Goal: Task Accomplishment & Management: Manage account settings

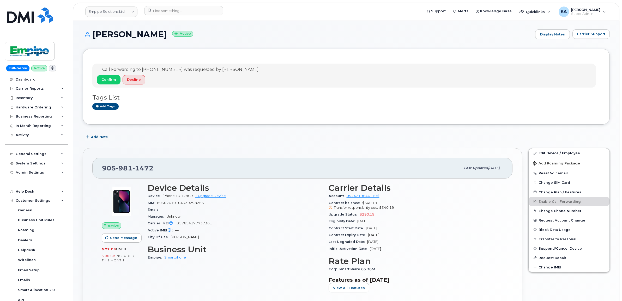
scroll to position [98, 0]
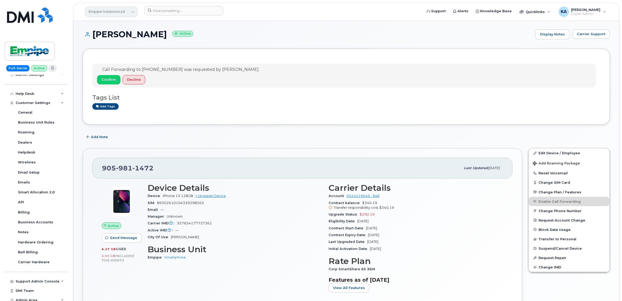
click at [102, 10] on link "Empipe Solutions Ltd" at bounding box center [111, 12] width 52 height 10
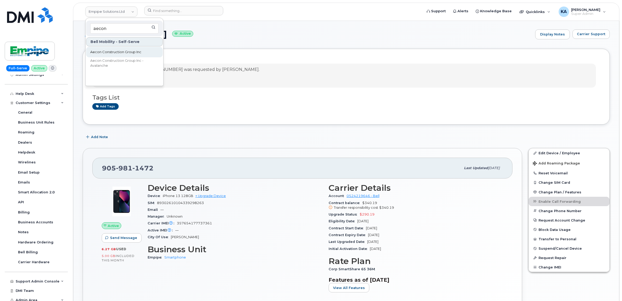
type input "aecon"
click at [109, 52] on span "Aecon Construction Group Inc" at bounding box center [115, 52] width 51 height 5
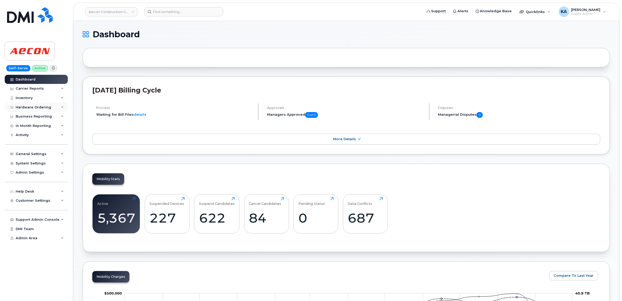
click at [33, 107] on div "Hardware Ordering" at bounding box center [33, 107] width 35 height 4
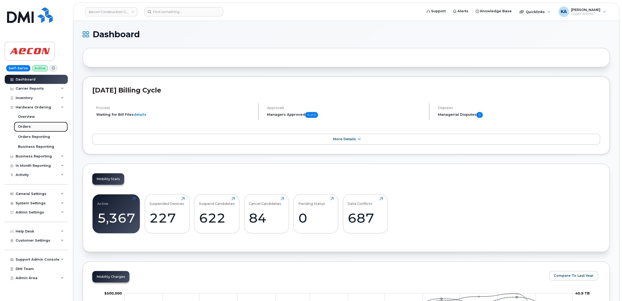
click at [24, 127] on div "Orders" at bounding box center [24, 126] width 13 height 5
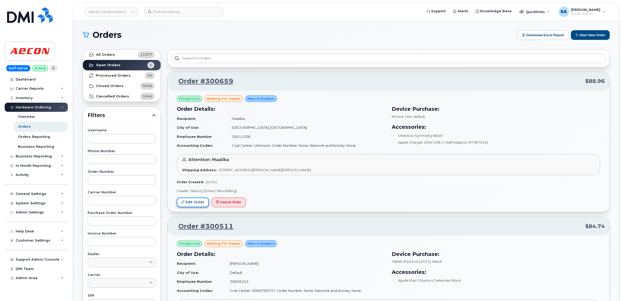
click at [197, 202] on link "Edit Order" at bounding box center [193, 203] width 32 height 10
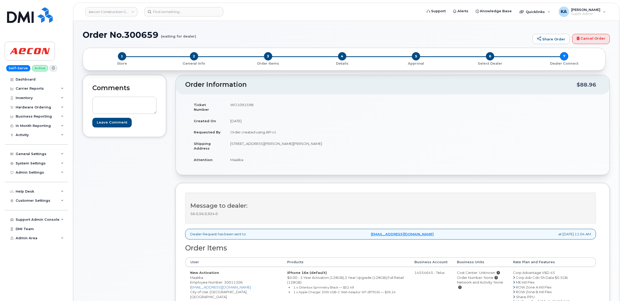
drag, startPoint x: 190, startPoint y: 274, endPoint x: 214, endPoint y: 272, distance: 24.3
click at [214, 272] on td "New Activation Maalika Employee Number: 30011306 MKARA@AECON.COM City of Use: T…" at bounding box center [233, 294] width 97 height 55
copy td "Maalika"
click at [239, 105] on td "WO1091598" at bounding box center [306, 107] width 163 height 16
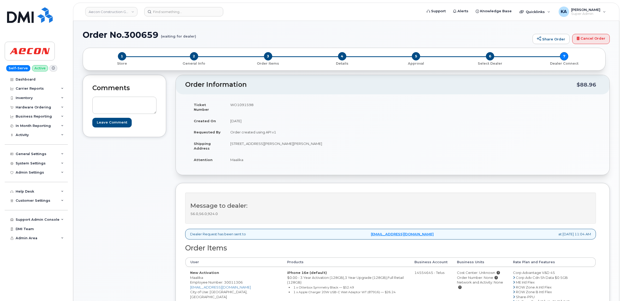
copy td "WO1091598"
click at [234, 155] on td "Maalika" at bounding box center [306, 159] width 163 height 11
copy td "Maalika"
drag, startPoint x: 226, startPoint y: 139, endPoint x: 260, endPoint y: 145, distance: 34.7
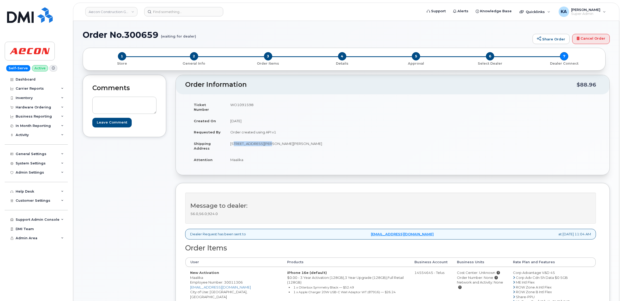
click at [260, 145] on td "69 Dawn Hill Trail, Thornhill, Ontario Thornhill ON L3T 3B1" at bounding box center [306, 146] width 163 height 16
copy td "69 Dawn Hill Trail"
click at [266, 139] on td "69 Dawn Hill Trail, Thornhill, Ontario Thornhill ON L3T 3B1" at bounding box center [306, 146] width 163 height 16
copy td "Thornhill"
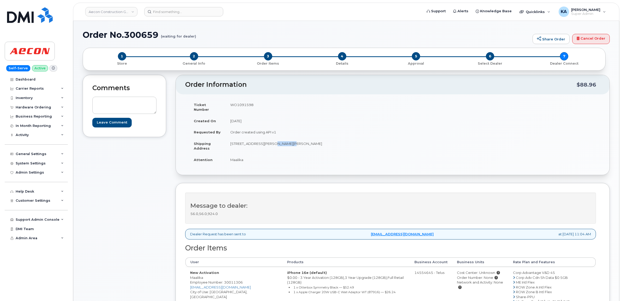
drag, startPoint x: 314, startPoint y: 139, endPoint x: 329, endPoint y: 140, distance: 15.2
click at [329, 140] on td "69 Dawn Hill Trail, Thornhill, Ontario Thornhill ON L3T 3B1" at bounding box center [306, 146] width 163 height 16
copy td "L3T 3B1"
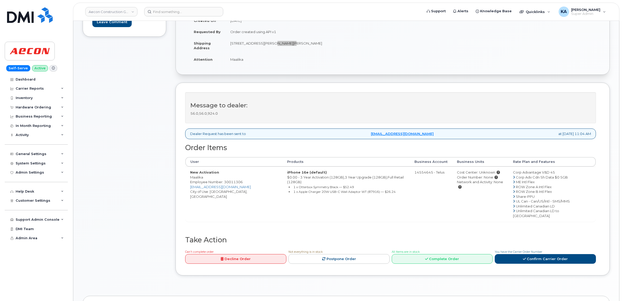
scroll to position [130, 0]
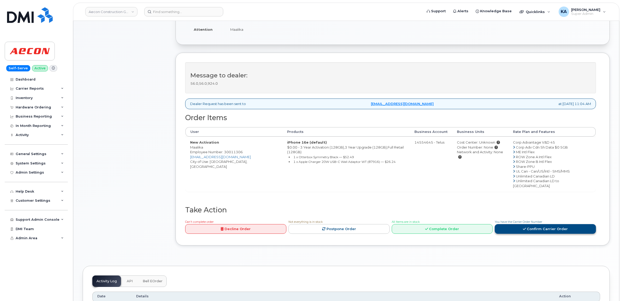
click at [509, 224] on link "Confirm Carrier Order" at bounding box center [544, 229] width 101 height 10
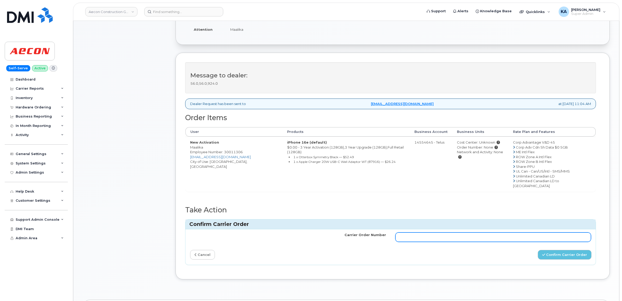
click at [480, 232] on input "Carrier Order Number" at bounding box center [493, 236] width 196 height 9
paste input "TL60027702"
type input "TL60027702"
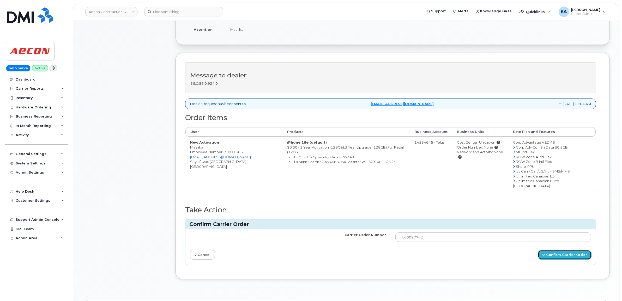
click at [552, 250] on button "Confirm Carrier Order" at bounding box center [564, 255] width 54 height 10
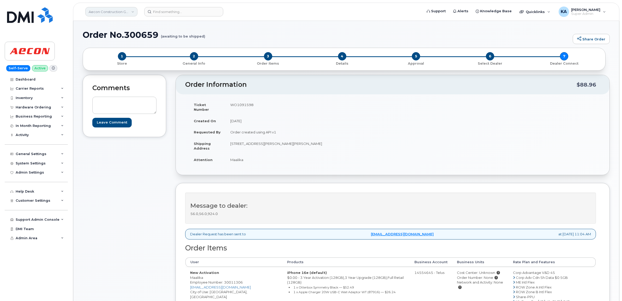
click at [104, 12] on link "Aecon Construction Group Inc" at bounding box center [111, 11] width 52 height 9
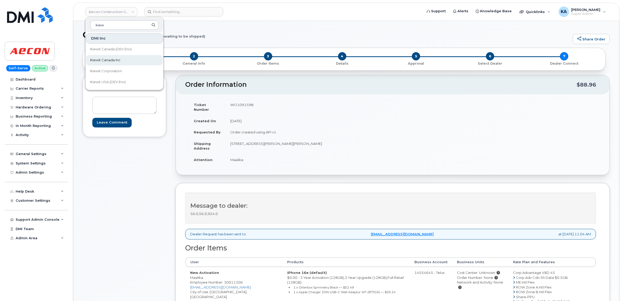
type input "kiew"
click at [105, 57] on link "Kiewit Canada Inc" at bounding box center [124, 60] width 77 height 10
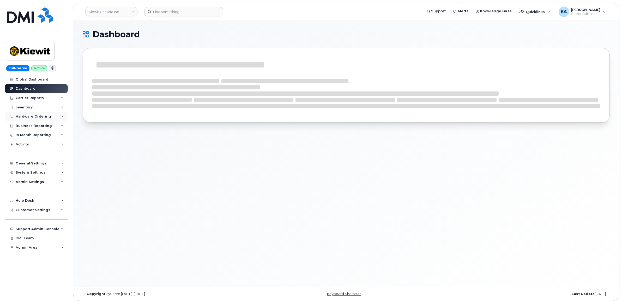
click at [33, 116] on div "Hardware Ordering" at bounding box center [33, 116] width 35 height 4
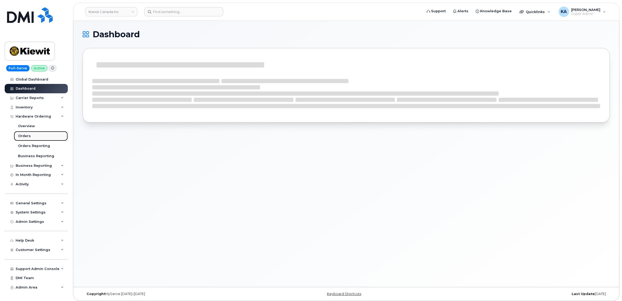
click at [22, 136] on div "Orders" at bounding box center [24, 136] width 13 height 5
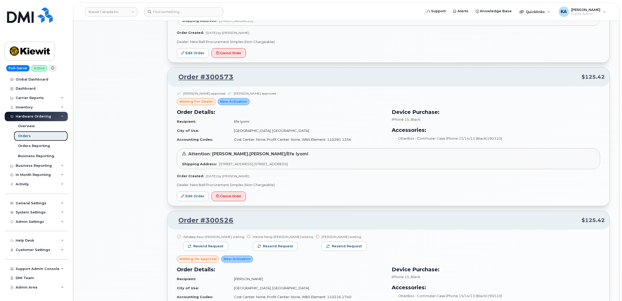
scroll to position [423, 0]
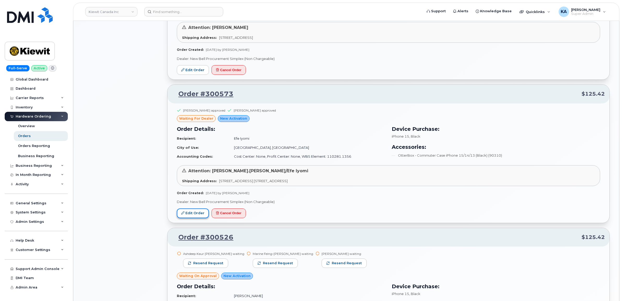
click at [186, 211] on link "Edit Order" at bounding box center [193, 213] width 32 height 10
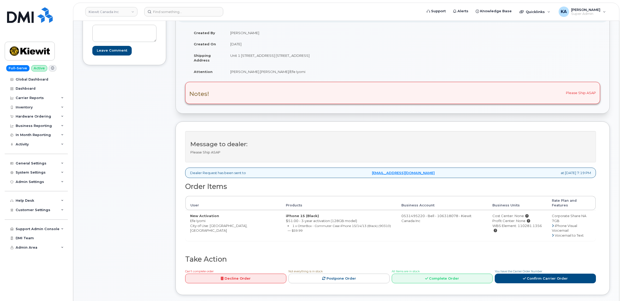
scroll to position [65, 0]
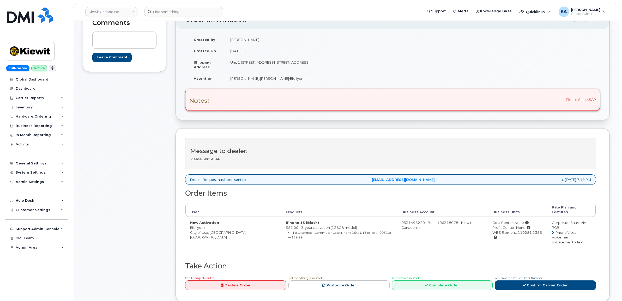
drag, startPoint x: 188, startPoint y: 223, endPoint x: 211, endPoint y: 225, distance: 23.2
click at [211, 225] on td "New Activation Efe Iyomi City of Use: [GEOGRAPHIC_DATA], [GEOGRAPHIC_DATA]" at bounding box center [233, 232] width 96 height 31
copy td "Efe Iyomi"
drag, startPoint x: 227, startPoint y: 63, endPoint x: 290, endPoint y: 67, distance: 62.7
click at [290, 67] on td "Unit 1 [STREET_ADDRESS] [STREET_ADDRESS]" at bounding box center [306, 65] width 163 height 16
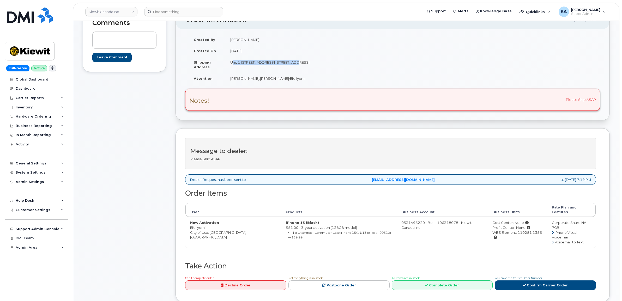
copy td "Unit 1 [STREET_ADDRESS] East"
click at [312, 63] on td "Unit 1 [STREET_ADDRESS] [STREET_ADDRESS]" at bounding box center [306, 65] width 163 height 16
drag, startPoint x: 312, startPoint y: 63, endPoint x: 322, endPoint y: 63, distance: 10.4
click at [322, 63] on td "Unit 1 [STREET_ADDRESS] [STREET_ADDRESS]" at bounding box center [306, 65] width 163 height 16
drag, startPoint x: 322, startPoint y: 63, endPoint x: 332, endPoint y: 63, distance: 10.2
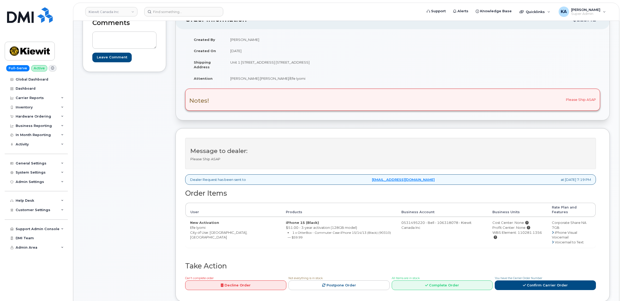
click at [332, 63] on td "Unit 1 [STREET_ADDRESS] [STREET_ADDRESS]" at bounding box center [306, 65] width 163 height 16
drag, startPoint x: 332, startPoint y: 63, endPoint x: 312, endPoint y: 63, distance: 20.3
click at [312, 63] on td "Unit 1 [STREET_ADDRESS] [STREET_ADDRESS]" at bounding box center [306, 65] width 163 height 16
copy td "L6H1A7"
drag, startPoint x: 226, startPoint y: 77, endPoint x: 287, endPoint y: 80, distance: 61.6
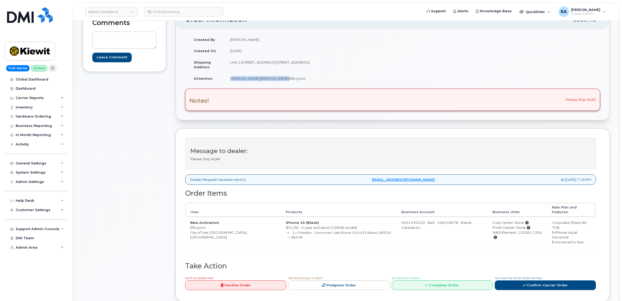
click at [288, 81] on td "[PERSON_NAME].[PERSON_NAME]/Efe Iyomi" at bounding box center [306, 78] width 163 height 11
copy td "[PERSON_NAME].[PERSON_NAME]/Efe Iyomi"
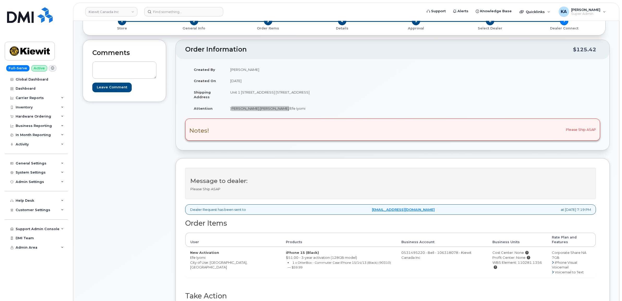
scroll to position [0, 0]
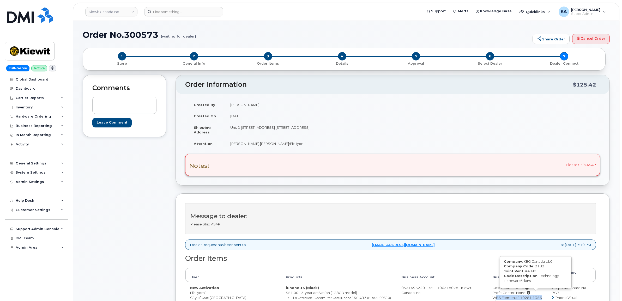
drag, startPoint x: 481, startPoint y: 294, endPoint x: 533, endPoint y: 294, distance: 52.1
click at [533, 295] on div "WBS Element: 110281.1356 Company : KEG Canada ULC Company Code : 2182 Joint Ven…" at bounding box center [517, 300] width 50 height 10
copy div "WBS Element: 110281.1356"
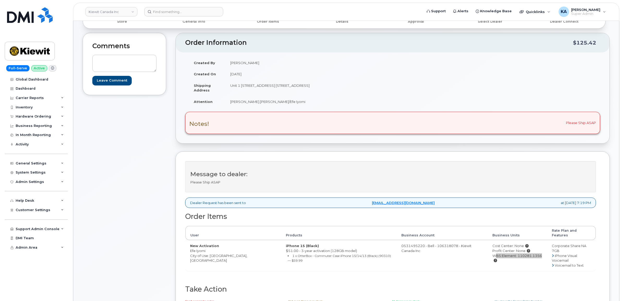
scroll to position [65, 0]
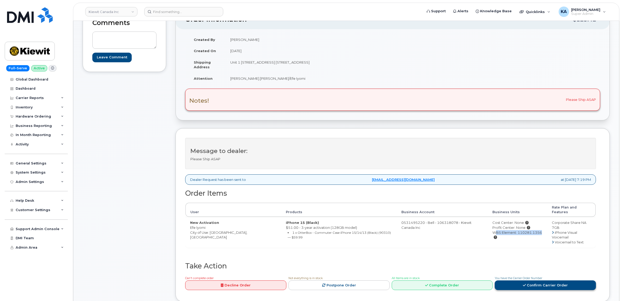
click at [520, 280] on link "Confirm Carrier Order" at bounding box center [544, 285] width 101 height 10
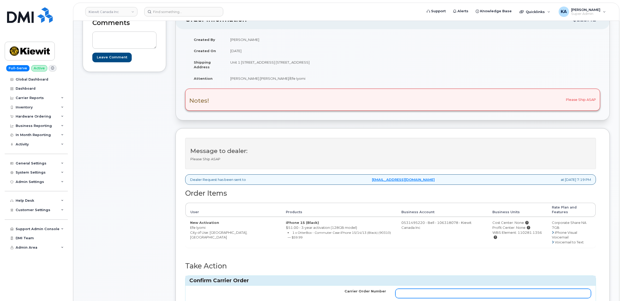
click at [463, 289] on input "Carrier Order Number" at bounding box center [493, 293] width 196 height 9
paste input "3015826"
type input "3015826"
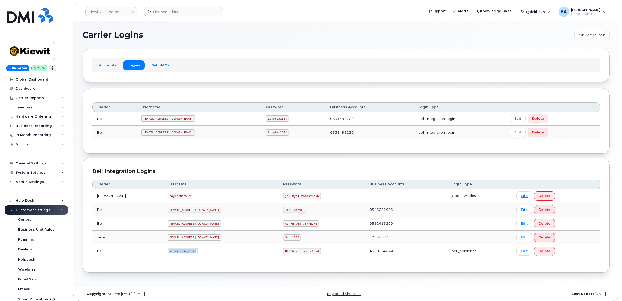
drag, startPoint x: 154, startPoint y: 253, endPoint x: 182, endPoint y: 255, distance: 28.3
click at [182, 255] on td "kiewit.simplex2" at bounding box center [221, 251] width 116 height 14
copy code "kiewit.simplex2"
drag, startPoint x: 259, startPoint y: 252, endPoint x: 303, endPoint y: 255, distance: 43.6
click at [303, 255] on td "BTD3hez_fjm_mfe!ewd" at bounding box center [321, 251] width 86 height 14
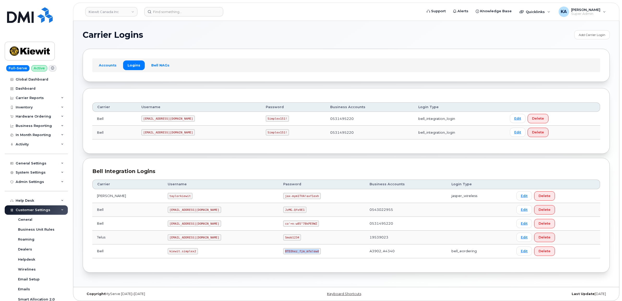
copy code "BTD3hez_fjm_mfe!ewd"
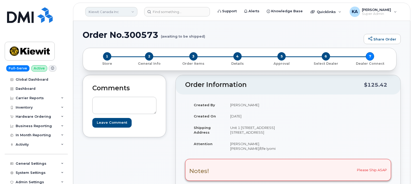
click at [103, 14] on link "Kiewit Canada Inc" at bounding box center [111, 11] width 52 height 9
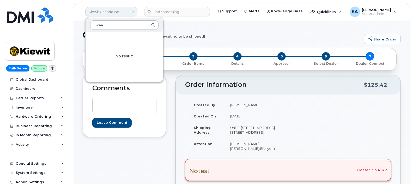
click at [103, 14] on link "Kiewit Canada Inc" at bounding box center [111, 11] width 52 height 9
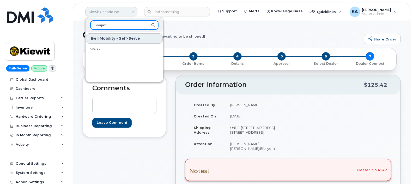
type input "wajax"
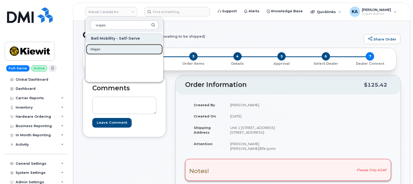
click at [95, 50] on span "Wajax" at bounding box center [95, 49] width 10 height 5
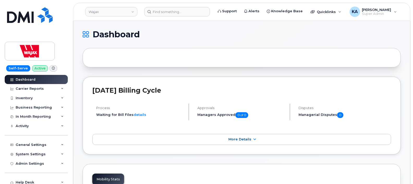
click at [210, 6] on header "Wajax Support Alerts Knowledge Base Quicklinks Suspend / Cancel Device Change S…" at bounding box center [241, 12] width 337 height 18
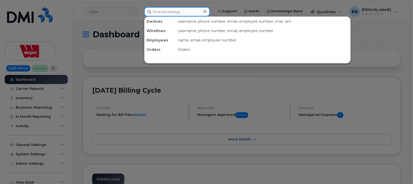
click at [180, 13] on input at bounding box center [177, 11] width 66 height 9
paste input "802316777"
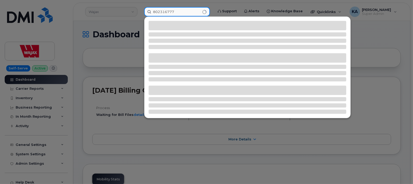
click at [180, 13] on input "802316777" at bounding box center [177, 11] width 66 height 9
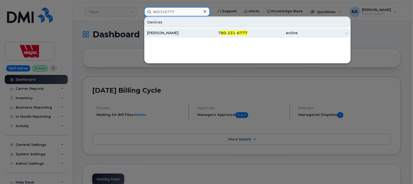
type input "802316777"
click at [173, 33] on div "Kalvin Sagert" at bounding box center [172, 32] width 50 height 5
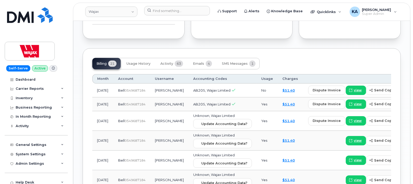
scroll to position [449, 0]
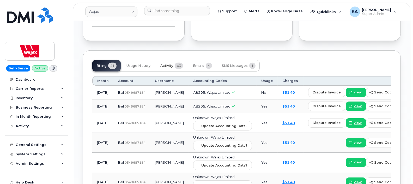
click at [168, 64] on span "Activity" at bounding box center [166, 66] width 13 height 4
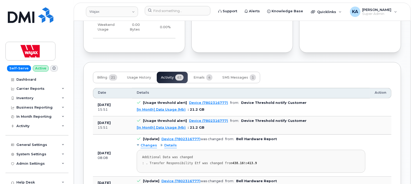
scroll to position [420, 0]
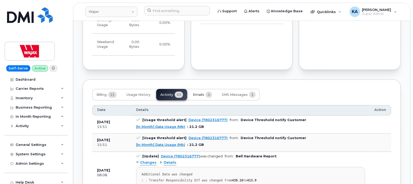
click at [197, 93] on span "Emails" at bounding box center [198, 95] width 11 height 4
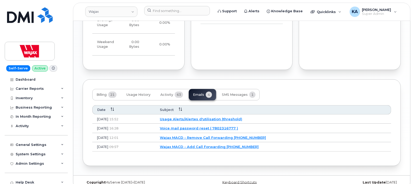
click at [199, 135] on link "Wajax MACD - Remove Call Forwarding 7802316777" at bounding box center [213, 137] width 106 height 4
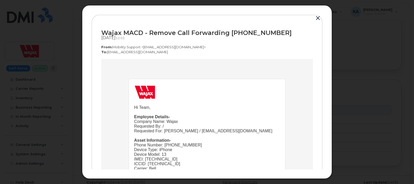
scroll to position [0, 0]
click at [319, 18] on button "button" at bounding box center [318, 18] width 8 height 7
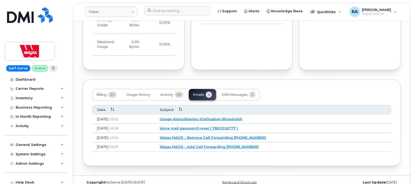
click at [210, 117] on link "Usage Alerts/Alertes d'utilisation (threshold)" at bounding box center [201, 119] width 82 height 4
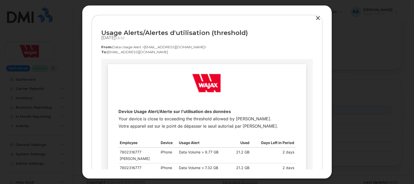
click at [319, 19] on button "button" at bounding box center [318, 18] width 8 height 7
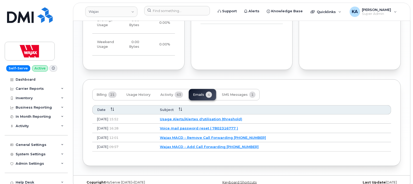
click at [205, 135] on link "Wajax MACD - Remove Call Forwarding 7802316777" at bounding box center [213, 137] width 106 height 4
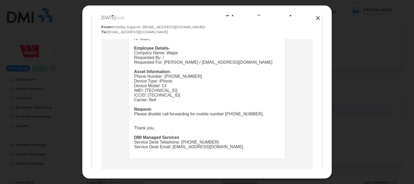
scroll to position [31, 0]
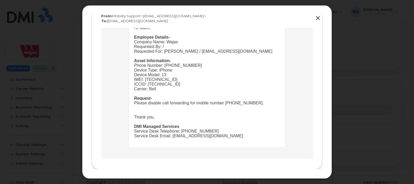
drag, startPoint x: 130, startPoint y: 76, endPoint x: 230, endPoint y: 117, distance: 108.2
click at [230, 117] on td "Hi Team, Employee Details- Company Name: Wajax Requested By: / Requested For: S…" at bounding box center [207, 73] width 156 height 148
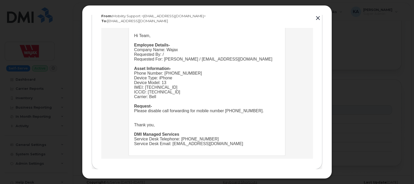
scroll to position [0, 0]
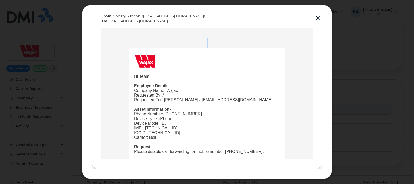
drag, startPoint x: 230, startPoint y: 117, endPoint x: 125, endPoint y: 34, distance: 134.1
click at [125, 34] on td "Hi Team, Employee Details- Company Name: Wajax Requested By: / Requested For: S…" at bounding box center [207, 117] width 212 height 179
drag, startPoint x: 125, startPoint y: 34, endPoint x: 143, endPoint y: 63, distance: 34.6
copy td "Hi Team, Employee Details- Company Name: Wajax Requested By: / Requested For: S…"
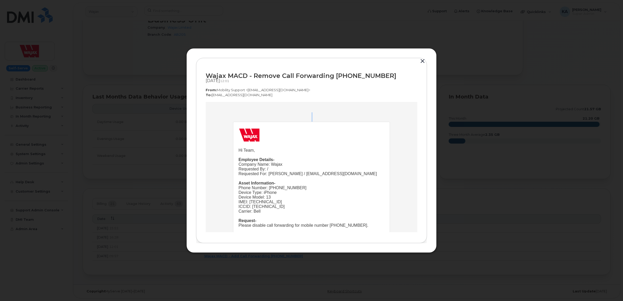
click at [413, 60] on button "button" at bounding box center [423, 61] width 8 height 7
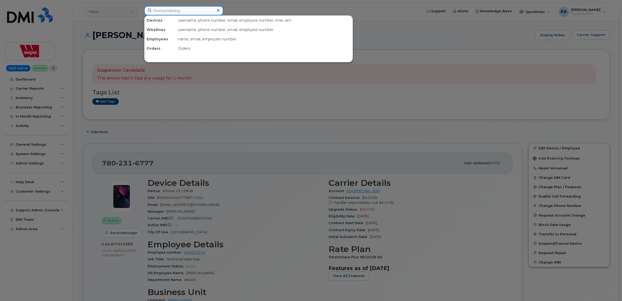
click at [181, 11] on input at bounding box center [183, 10] width 79 height 9
paste input "506-394-8830"
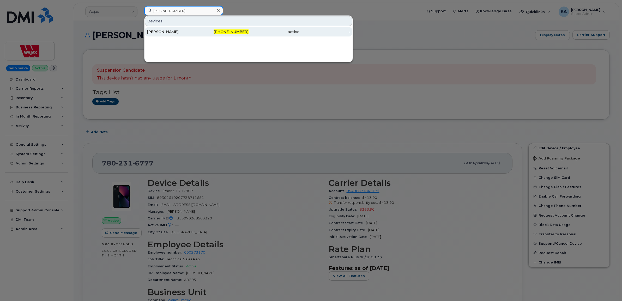
type input "506-394-8830"
click at [169, 32] on div "Sylvie Desjardins" at bounding box center [172, 31] width 51 height 5
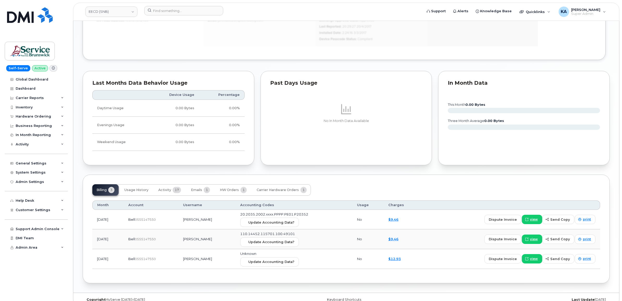
scroll to position [414, 0]
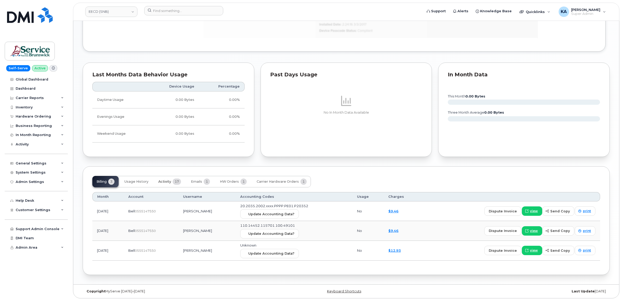
click at [170, 181] on span "Activity" at bounding box center [164, 182] width 13 height 4
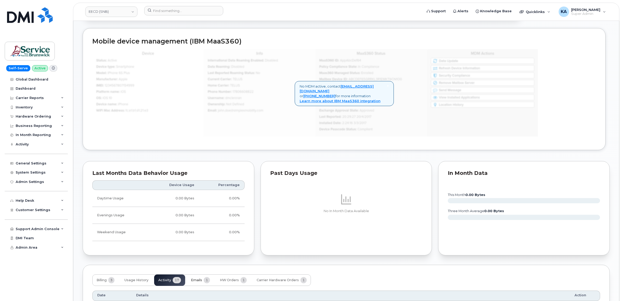
scroll to position [349, 0]
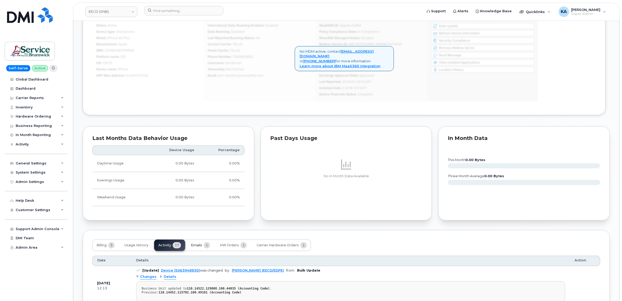
click at [197, 245] on span "Emails" at bounding box center [196, 245] width 11 height 4
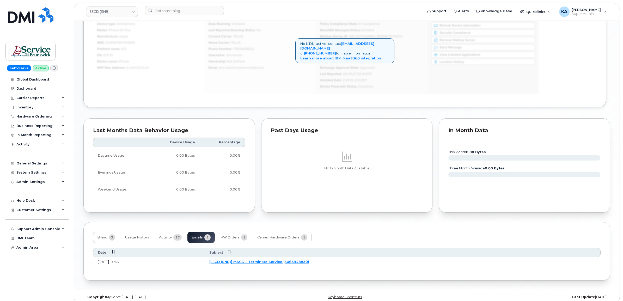
scroll to position [364, 0]
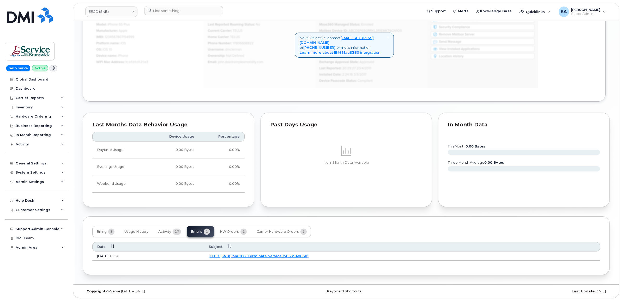
click at [274, 256] on link "[EECD (SNB)] MACD - Terminate Service (5063948830)" at bounding box center [258, 256] width 100 height 4
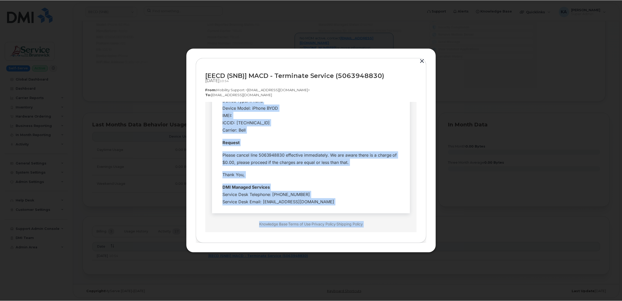
scroll to position [131, 0]
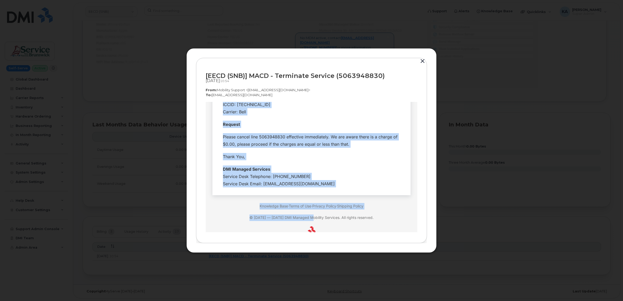
drag, startPoint x: 220, startPoint y: 138, endPoint x: 342, endPoint y: 174, distance: 127.6
click at [342, 174] on tbody "Hi Team, Employee Details- Company Name: EECD (SNB) Requested By: [PERSON_NAME]…" at bounding box center [311, 95] width 190 height 190
drag, startPoint x: 342, startPoint y: 174, endPoint x: 293, endPoint y: 163, distance: 50.6
copy tbody "Hi Team, Employee Details- Company Name: EECD (SNB) Requested By: [PERSON_NAME]…"
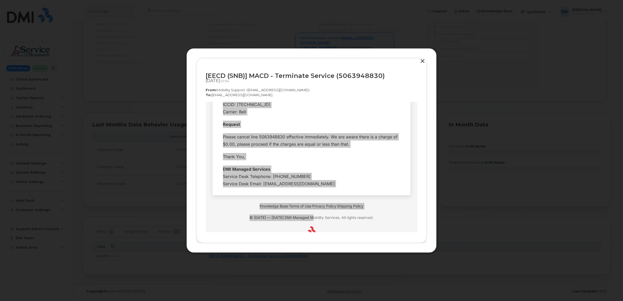
click at [422, 59] on button "button" at bounding box center [423, 61] width 8 height 7
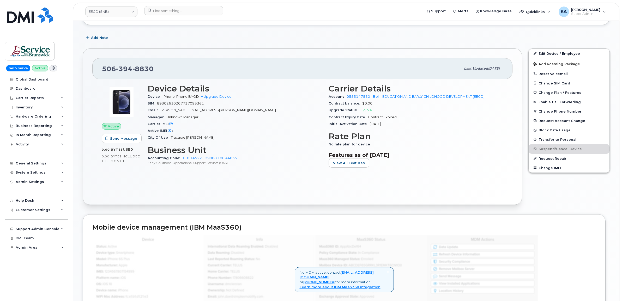
scroll to position [104, 0]
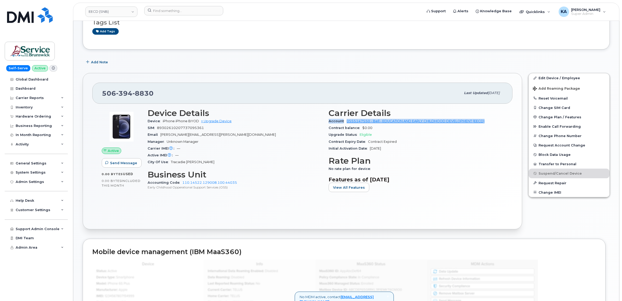
drag, startPoint x: 327, startPoint y: 121, endPoint x: 487, endPoint y: 122, distance: 159.5
click at [487, 122] on div "Carrier Details Account 0555147550 - Bell - EDUCATION AND EARLY CHILDHOOD DEVEL…" at bounding box center [415, 152] width 181 height 94
drag, startPoint x: 487, startPoint y: 122, endPoint x: 475, endPoint y: 121, distance: 12.0
copy div "Account 0555147550 - Bell - EDUCATION AND EARLY CHILDHOOD DEVELOPMENT (EECD)"
click at [102, 9] on link "EECD (SNB)" at bounding box center [111, 12] width 52 height 10
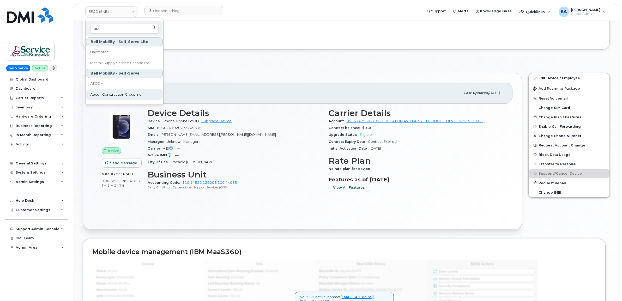
type input "ae"
click at [106, 90] on link "Aecon Construction Group Inc" at bounding box center [124, 94] width 77 height 10
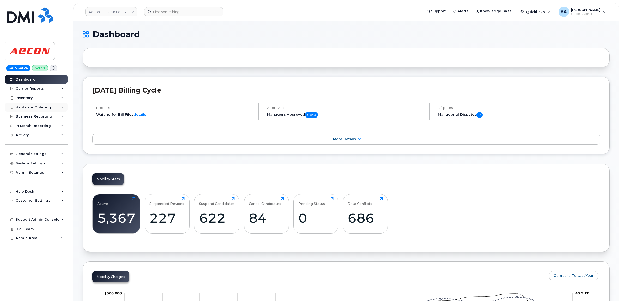
click at [31, 104] on div "Hardware Ordering" at bounding box center [36, 107] width 63 height 9
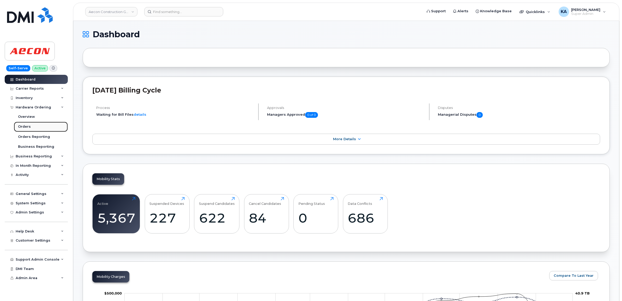
click at [29, 127] on div "Orders" at bounding box center [24, 126] width 13 height 5
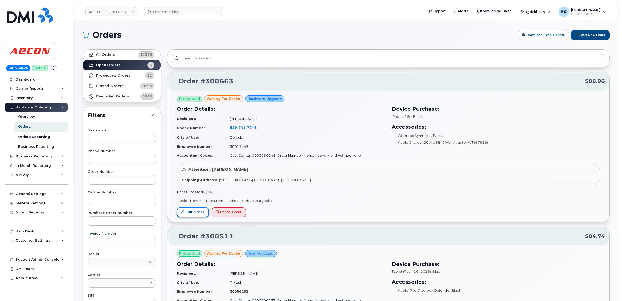
click at [188, 210] on link "Edit Order" at bounding box center [193, 212] width 32 height 10
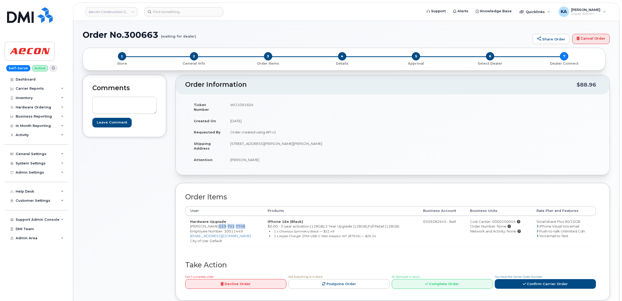
drag, startPoint x: 217, startPoint y: 221, endPoint x: 243, endPoint y: 222, distance: 25.8
click at [243, 222] on td "Hardware Upgrade [PERSON_NAME] [PHONE_NUMBER] Employee Number: 30011449 [EMAIL_…" at bounding box center [223, 231] width 77 height 31
copy span "[PHONE_NUMBER]"
drag, startPoint x: 189, startPoint y: 222, endPoint x: 216, endPoint y: 222, distance: 26.8
click at [216, 222] on td "Hardware Upgrade Jason Larocque 519 741 7748 Employee Number: 30011449 jlarocqu…" at bounding box center [223, 231] width 77 height 31
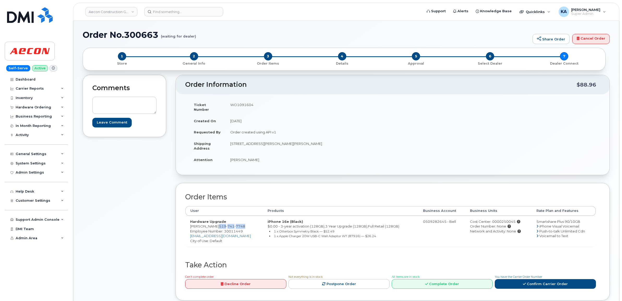
copy td "[PERSON_NAME]"
click at [231, 229] on span "Employee Number: 30011449" at bounding box center [216, 231] width 53 height 4
copy span "30011449"
drag, startPoint x: 227, startPoint y: 139, endPoint x: 260, endPoint y: 145, distance: 33.2
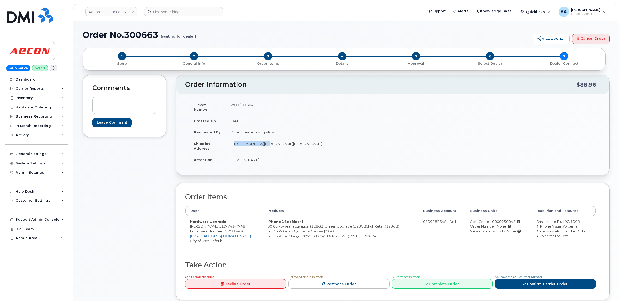
click at [260, 145] on td "[STREET_ADDRESS][PERSON_NAME][PERSON_NAME]" at bounding box center [306, 146] width 163 height 16
drag, startPoint x: 260, startPoint y: 145, endPoint x: 252, endPoint y: 140, distance: 9.3
copy td "62 Shaw Blvd St."
drag, startPoint x: 281, startPoint y: 139, endPoint x: 298, endPoint y: 138, distance: 17.2
click at [299, 139] on td "[STREET_ADDRESS][PERSON_NAME][PERSON_NAME]" at bounding box center [306, 146] width 163 height 16
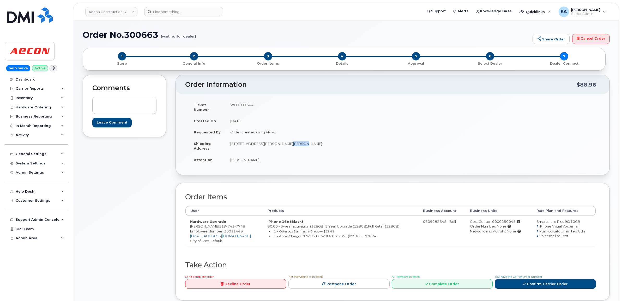
drag, startPoint x: 298, startPoint y: 138, endPoint x: 285, endPoint y: 138, distance: 13.1
copy td "N5P 4K9"
drag, startPoint x: 230, startPoint y: 155, endPoint x: 265, endPoint y: 157, distance: 35.2
click at [265, 157] on td "[PERSON_NAME]" at bounding box center [306, 159] width 163 height 11
drag, startPoint x: 264, startPoint y: 157, endPoint x: 245, endPoint y: 156, distance: 18.5
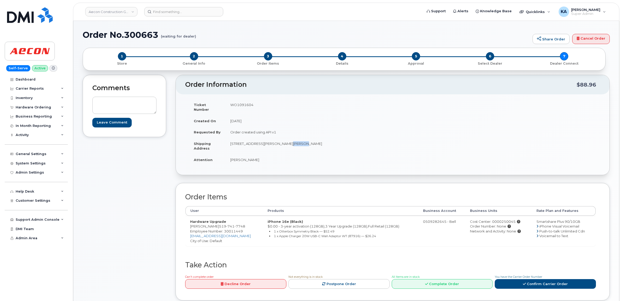
copy td "[PERSON_NAME]"
click at [236, 229] on span "Employee Number: 30011449" at bounding box center [216, 231] width 53 height 4
copy span "30011449"
click at [493, 219] on div "Cost Center: 0000250045" at bounding box center [498, 221] width 57 height 5
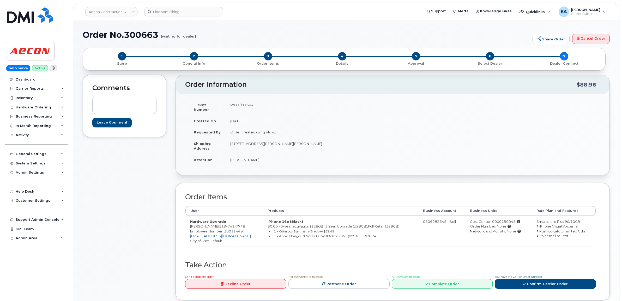
click at [493, 219] on div "Cost Center: 0000250045" at bounding box center [498, 221] width 57 height 5
copy div "0000250045"
click at [243, 106] on td "WO1091604" at bounding box center [306, 107] width 163 height 16
copy td "WO1091604"
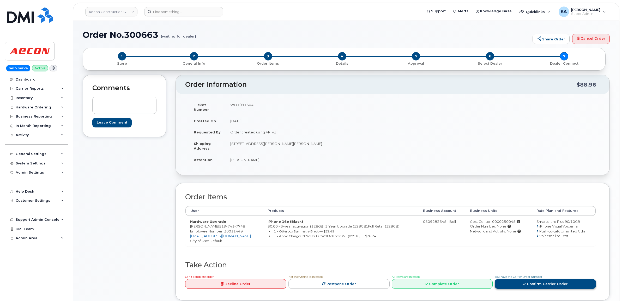
click at [525, 282] on icon at bounding box center [524, 283] width 3 height 3
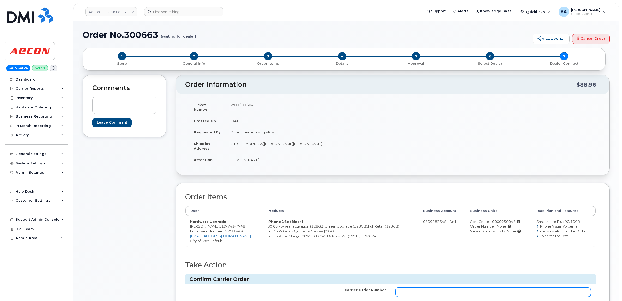
click at [472, 291] on input "Carrier Order Number" at bounding box center [493, 291] width 196 height 9
paste input "3015875"
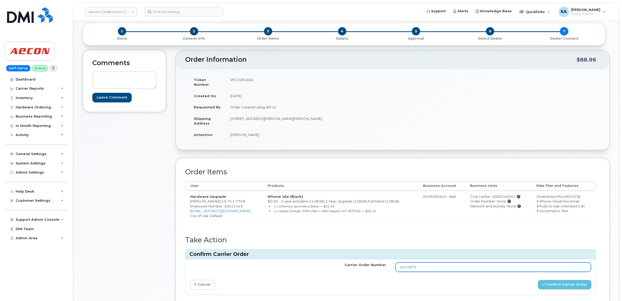
scroll to position [33, 0]
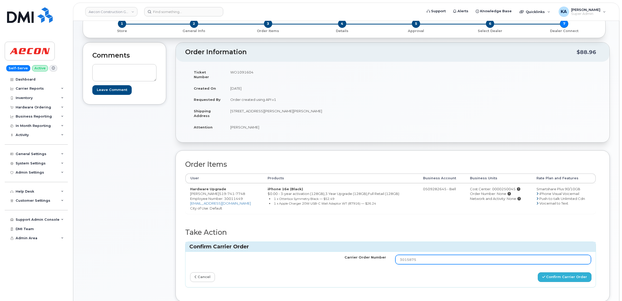
type input "3015875"
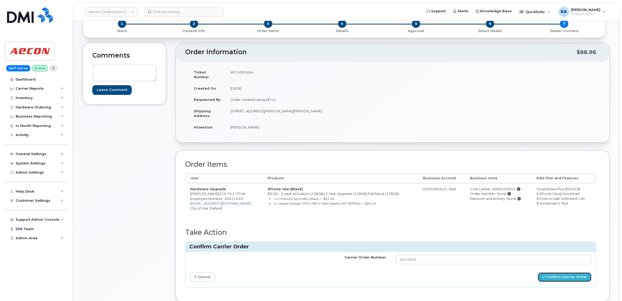
click at [547, 275] on button "Confirm Carrier Order" at bounding box center [564, 277] width 54 height 10
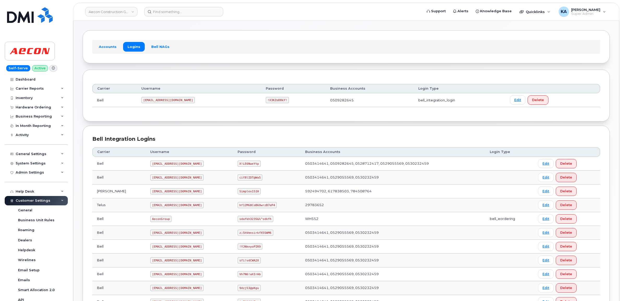
scroll to position [16, 0]
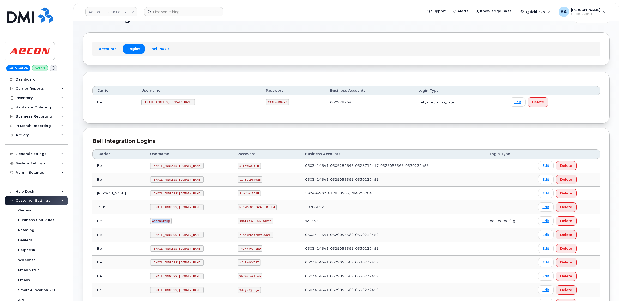
drag, startPoint x: 128, startPoint y: 223, endPoint x: 146, endPoint y: 225, distance: 17.5
click at [150, 224] on code "AeconGroup" at bounding box center [160, 221] width 21 height 6
drag, startPoint x: 146, startPoint y: 224, endPoint x: 142, endPoint y: 222, distance: 4.6
copy code "AeconGroup"
drag, startPoint x: 230, startPoint y: 221, endPoint x: 264, endPoint y: 222, distance: 34.2
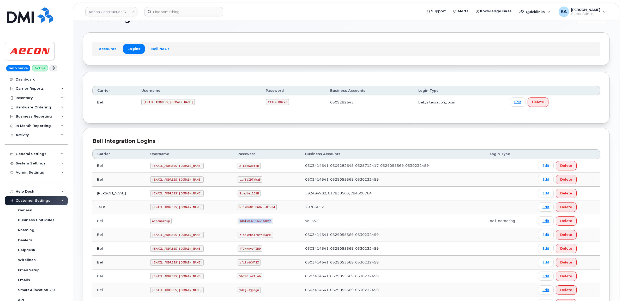
click at [266, 222] on td "sdafkh323S&%^sdkfh" at bounding box center [266, 221] width 67 height 14
drag, startPoint x: 264, startPoint y: 222, endPoint x: 243, endPoint y: 220, distance: 20.7
copy code "sdafkh323S&%^sdkfh"
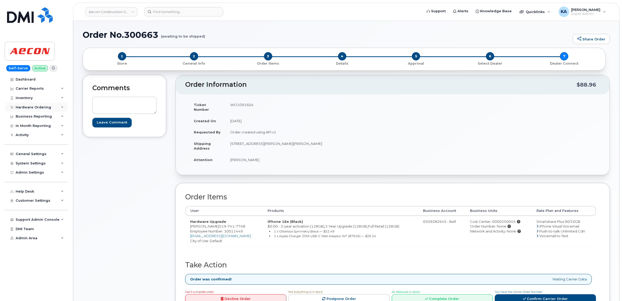
click at [28, 107] on div "Hardware Ordering" at bounding box center [33, 107] width 35 height 4
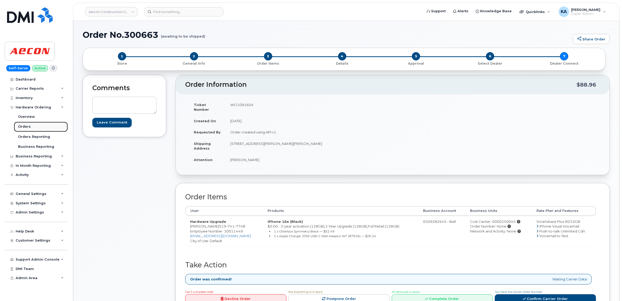
click at [23, 126] on div "Orders" at bounding box center [24, 126] width 13 height 5
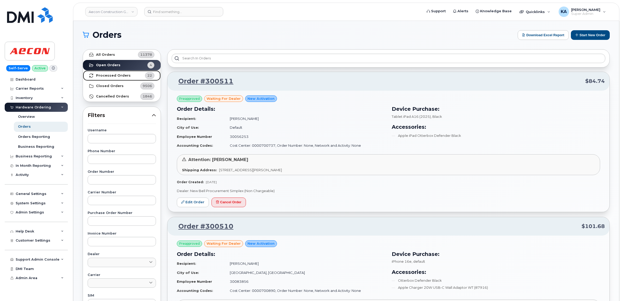
click at [115, 75] on strong "Processed Orders" at bounding box center [113, 75] width 35 height 4
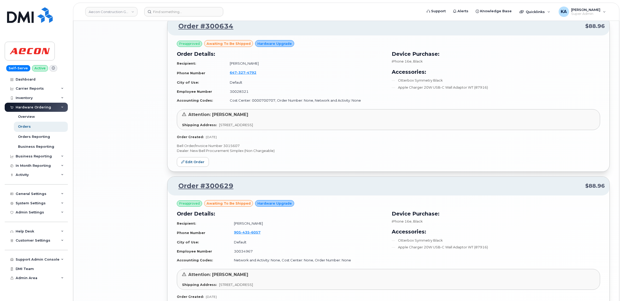
scroll to position [1039, 0]
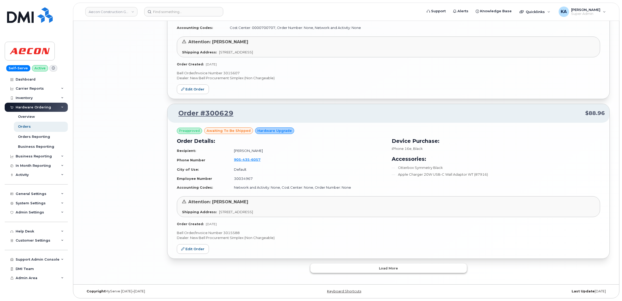
click at [324, 265] on button "Load more" at bounding box center [388, 267] width 156 height 9
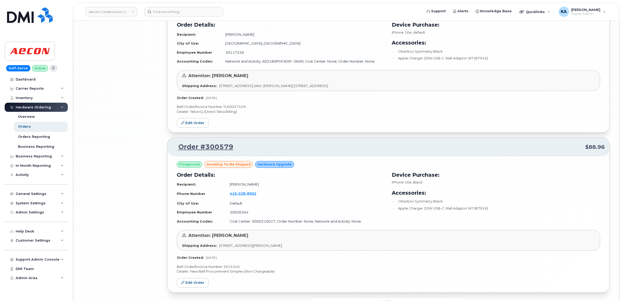
scroll to position [2279, 0]
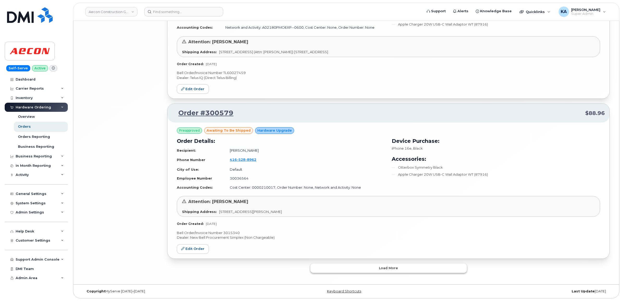
click at [337, 267] on button "Load more" at bounding box center [388, 267] width 156 height 9
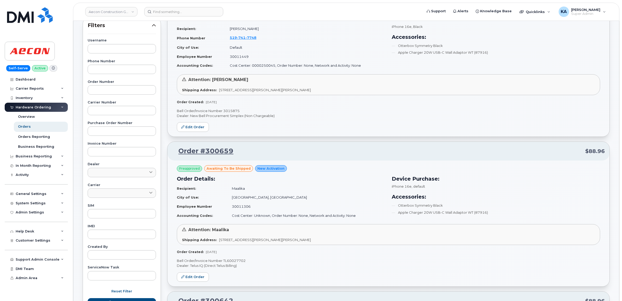
scroll to position [0, 0]
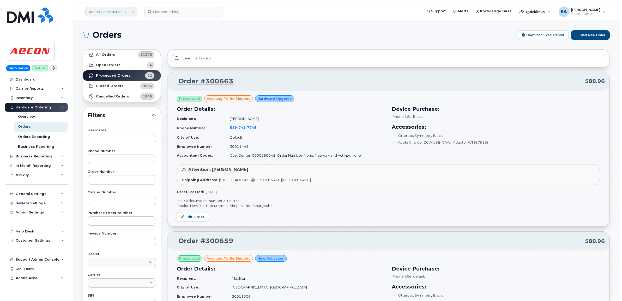
click at [119, 10] on link "Aecon Construction Group Inc" at bounding box center [111, 11] width 52 height 9
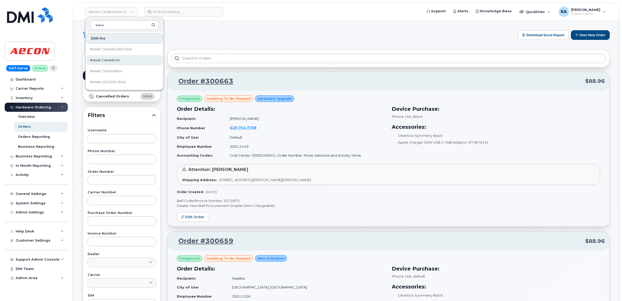
type input "kiew"
click at [107, 58] on span "Kiewit Canada Inc" at bounding box center [105, 60] width 30 height 5
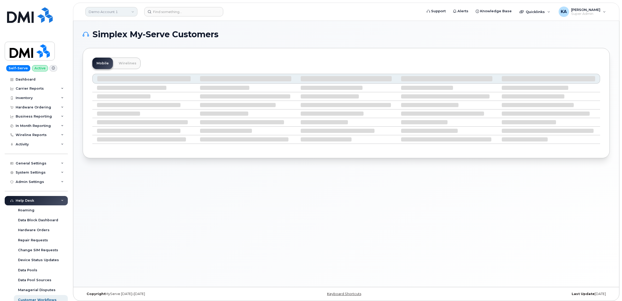
drag, startPoint x: 109, startPoint y: 14, endPoint x: 116, endPoint y: 8, distance: 9.3
click at [110, 12] on link "Demo Account 1" at bounding box center [111, 11] width 52 height 9
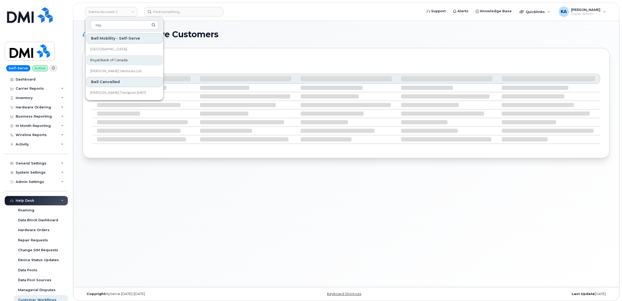
type input "roy"
click at [95, 59] on span "Royal Bank of Canada" at bounding box center [108, 60] width 37 height 5
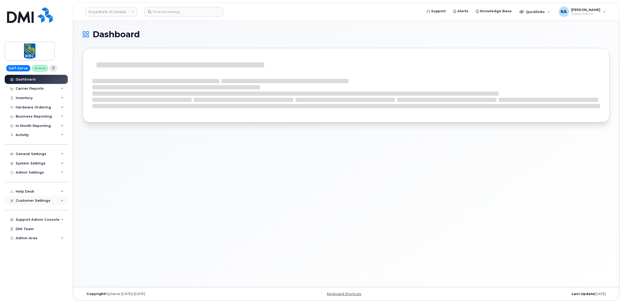
click at [26, 202] on span "Customer Settings" at bounding box center [33, 201] width 35 height 4
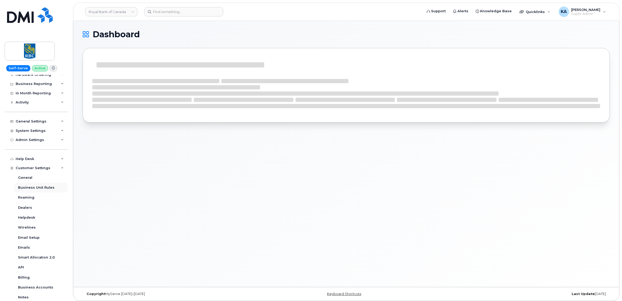
scroll to position [65, 0]
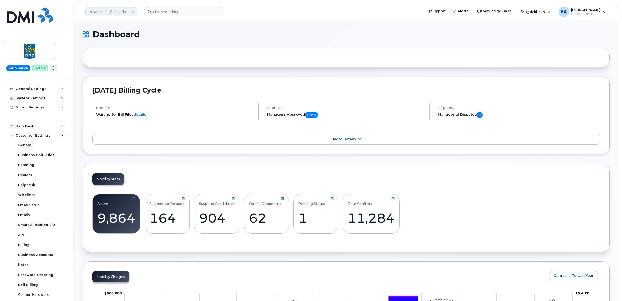
click at [120, 12] on link "Royal Bank of Canada" at bounding box center [111, 11] width 52 height 9
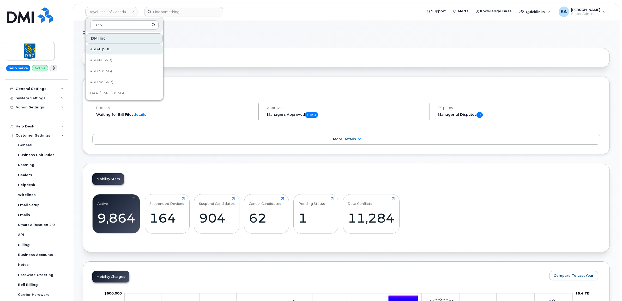
type input "snb"
click at [103, 47] on span "ASD-E (SNB)" at bounding box center [100, 49] width 21 height 5
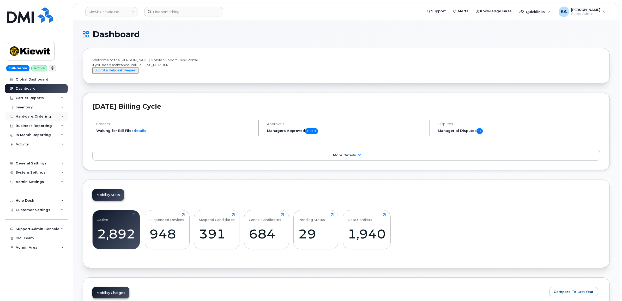
click at [28, 116] on div "Hardware Ordering" at bounding box center [33, 116] width 35 height 4
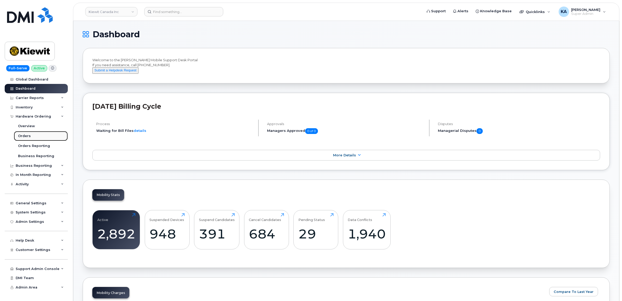
click at [22, 136] on div "Orders" at bounding box center [24, 136] width 13 height 5
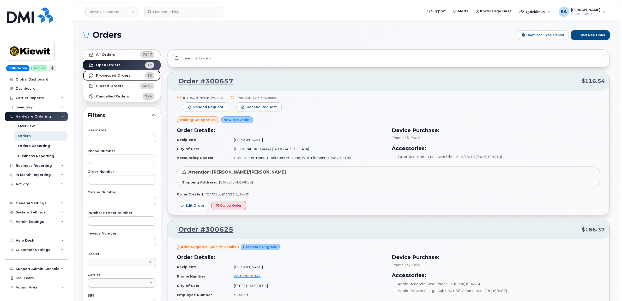
click at [111, 77] on strong "Processed Orders" at bounding box center [113, 75] width 35 height 4
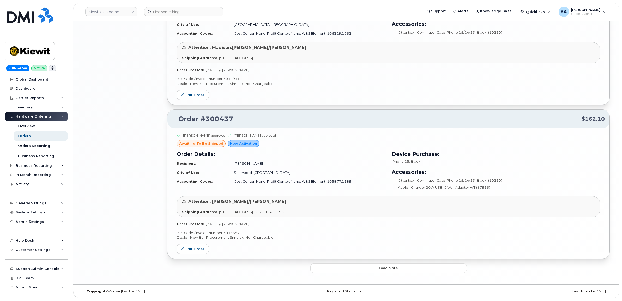
scroll to position [992, 0]
click at [344, 267] on button "Load more" at bounding box center [388, 267] width 156 height 9
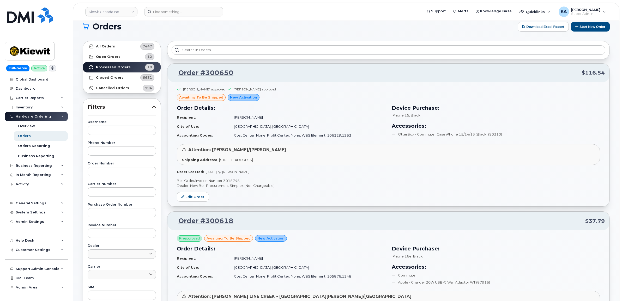
scroll to position [0, 0]
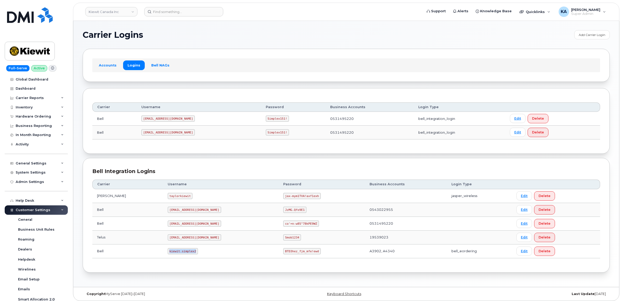
drag, startPoint x: 154, startPoint y: 253, endPoint x: 179, endPoint y: 253, distance: 24.5
click at [183, 254] on td "kiewit.simplex2" at bounding box center [221, 251] width 116 height 14
drag, startPoint x: 179, startPoint y: 253, endPoint x: 173, endPoint y: 252, distance: 6.4
copy code "kiewit.simplex2"
drag, startPoint x: 260, startPoint y: 252, endPoint x: 300, endPoint y: 255, distance: 40.5
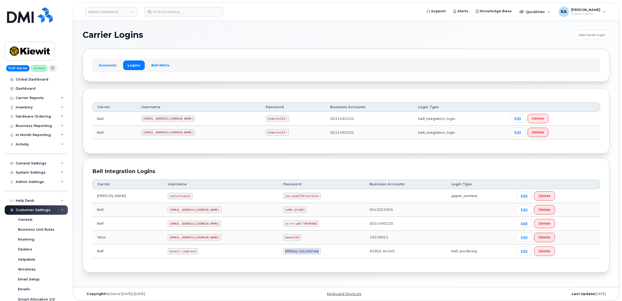
click at [300, 255] on td "BTD3hez_fjm_mfe!ewd" at bounding box center [321, 251] width 86 height 14
copy code "BTD3hez_fjm_mfe!ewd"
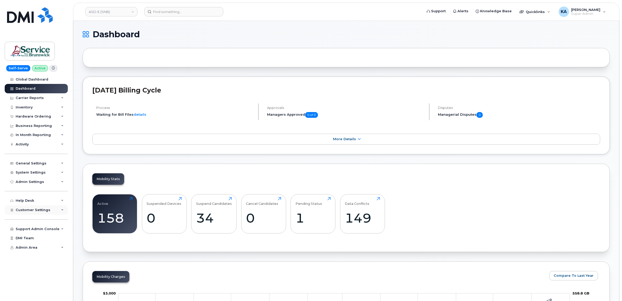
click at [35, 212] on span "Customer Settings" at bounding box center [33, 210] width 35 height 4
click at [29, 115] on div "Hardware Ordering" at bounding box center [33, 116] width 35 height 4
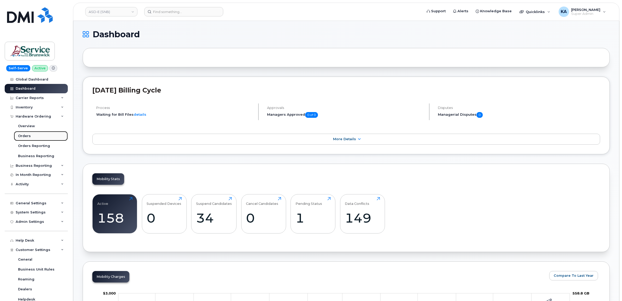
click at [21, 135] on div "Orders" at bounding box center [24, 136] width 13 height 5
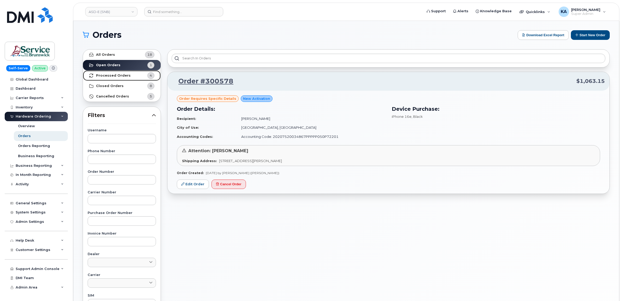
click at [104, 76] on strong "Processed Orders" at bounding box center [113, 75] width 35 height 4
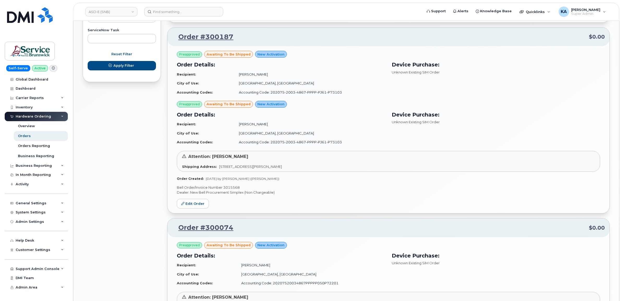
scroll to position [315, 0]
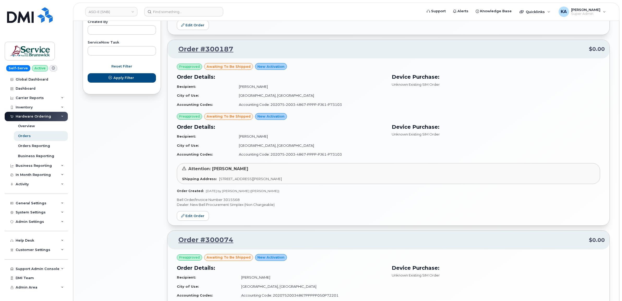
click at [232, 200] on p "Bell Order/Invoice Number 3015568" at bounding box center [388, 199] width 423 height 5
copy p "3015568"
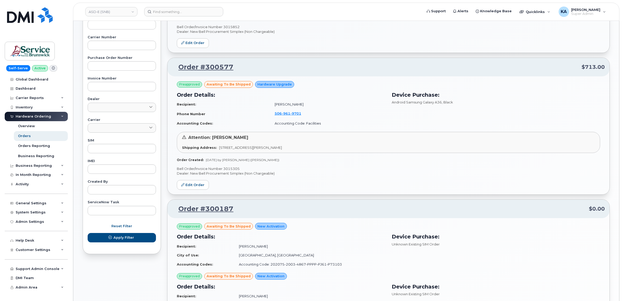
scroll to position [152, 0]
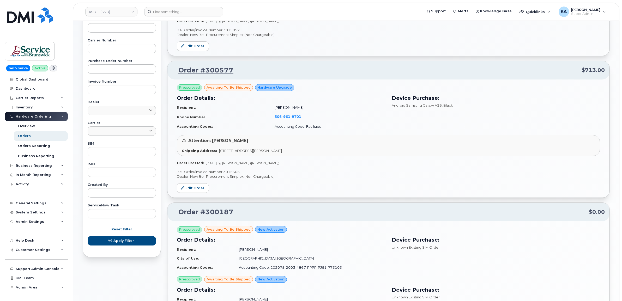
click at [229, 171] on p "Bell Order/Invoice Number 3015305" at bounding box center [388, 171] width 423 height 5
copy p "3015305"
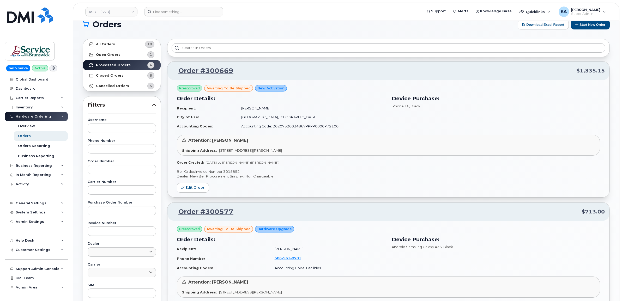
scroll to position [0, 0]
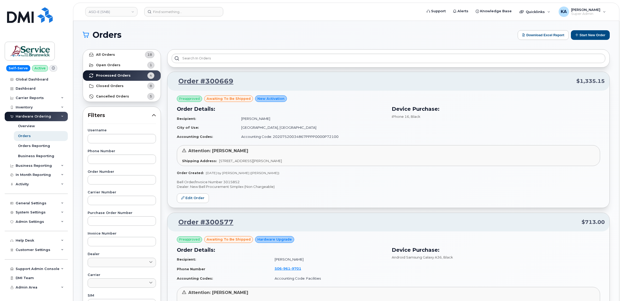
click at [230, 182] on p "Bell Order/Invoice Number 3015852" at bounding box center [388, 182] width 423 height 5
copy p "3015852"
click at [114, 12] on link "ASD-E (SNB)" at bounding box center [111, 11] width 52 height 9
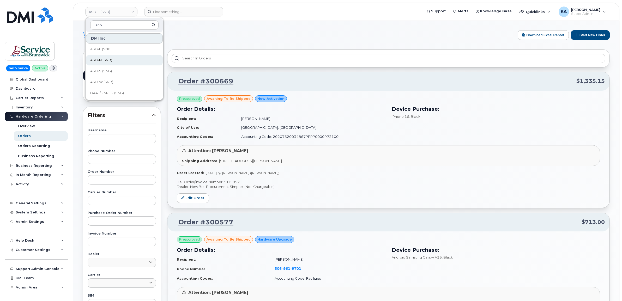
type input "snb"
click at [105, 61] on span "ASD-N (SNB)" at bounding box center [101, 60] width 22 height 5
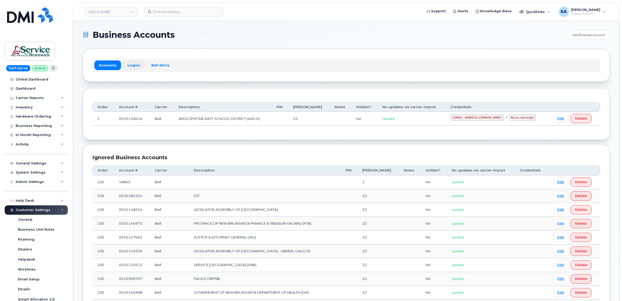
click at [130, 65] on link "Logins" at bounding box center [134, 64] width 22 height 9
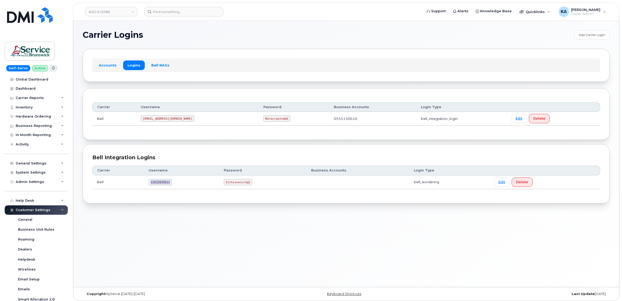
drag, startPoint x: 149, startPoint y: 183, endPoint x: 167, endPoint y: 184, distance: 17.8
click at [168, 184] on code "116220356ss" at bounding box center [160, 182] width 23 height 6
drag, startPoint x: 167, startPoint y: 184, endPoint x: 158, endPoint y: 181, distance: 9.1
copy code "116220356ss"
drag, startPoint x: 223, startPoint y: 183, endPoint x: 253, endPoint y: 185, distance: 29.5
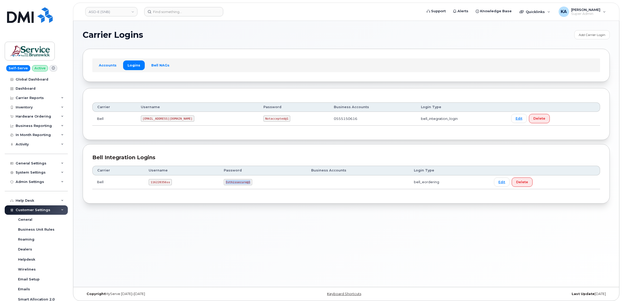
click at [253, 185] on td "Isthissecure@1" at bounding box center [262, 182] width 87 height 14
drag, startPoint x: 252, startPoint y: 185, endPoint x: 244, endPoint y: 183, distance: 8.5
copy code "Isthissecure@1"
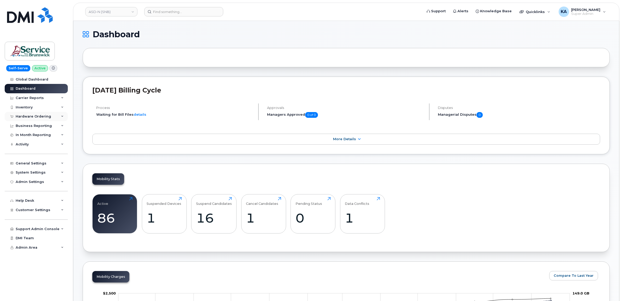
click at [36, 116] on div "Hardware Ordering" at bounding box center [33, 116] width 35 height 4
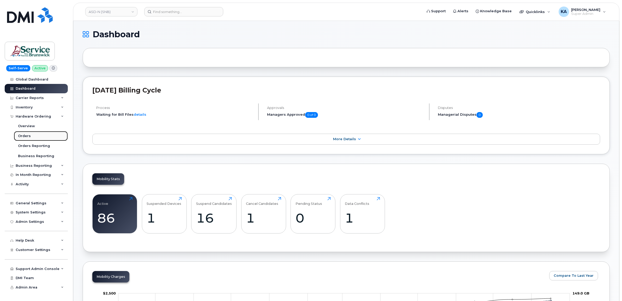
click at [24, 135] on div "Orders" at bounding box center [24, 136] width 13 height 5
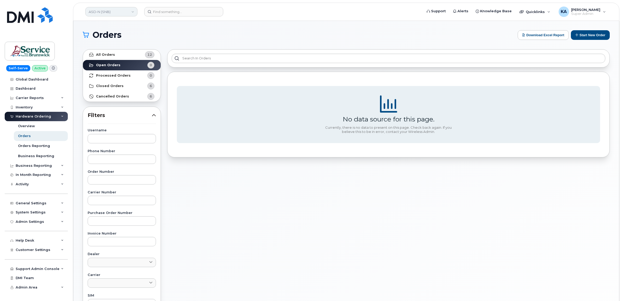
click at [108, 11] on link "ASD-N (SNB)" at bounding box center [111, 11] width 52 height 9
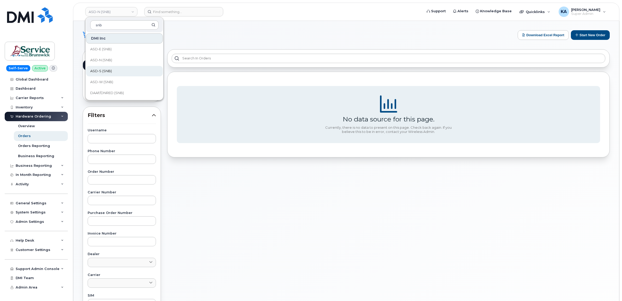
type input "snb"
click at [102, 72] on span "ASD-S (SNB)" at bounding box center [101, 71] width 22 height 5
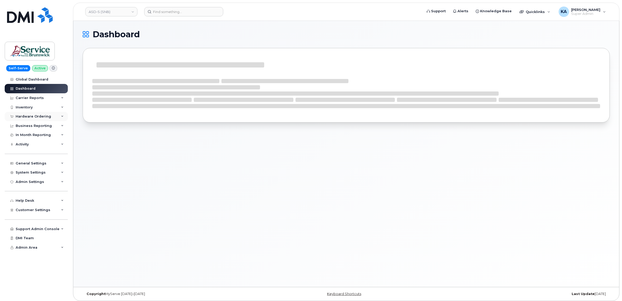
click at [37, 115] on div "Hardware Ordering" at bounding box center [33, 116] width 35 height 4
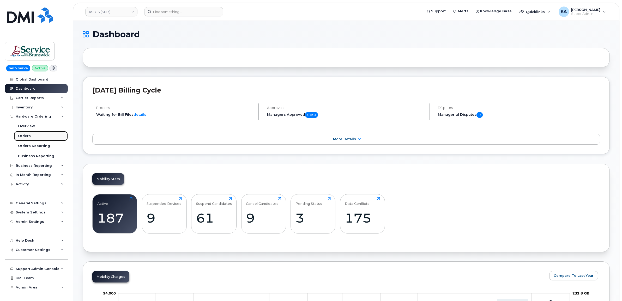
click at [22, 135] on div "Orders" at bounding box center [24, 136] width 13 height 5
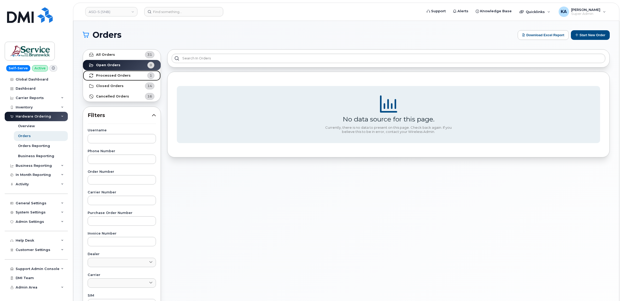
click at [109, 76] on strong "Processed Orders" at bounding box center [113, 75] width 35 height 4
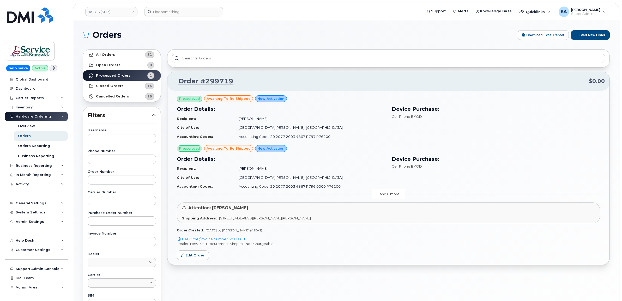
click at [391, 194] on link "...and 6 more" at bounding box center [388, 194] width 31 height 8
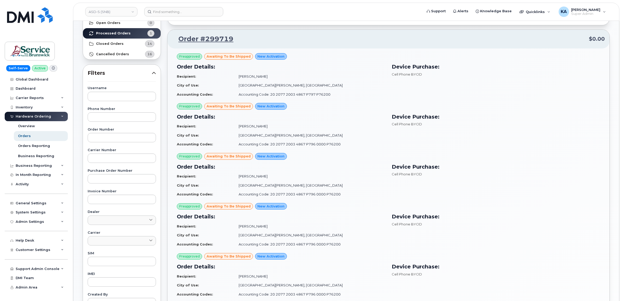
scroll to position [27, 0]
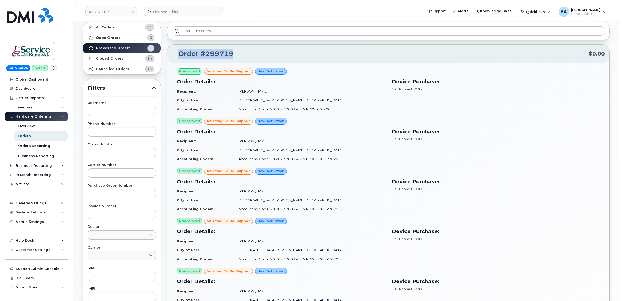
drag, startPoint x: 233, startPoint y: 55, endPoint x: 179, endPoint y: 54, distance: 53.4
click at [179, 54] on p "Order #299719 $0.00" at bounding box center [388, 53] width 432 height 9
copy link "Order #299719"
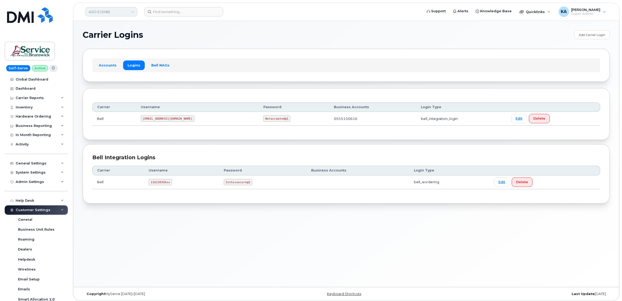
click at [114, 13] on link "ASD-E (SNB)" at bounding box center [111, 11] width 52 height 9
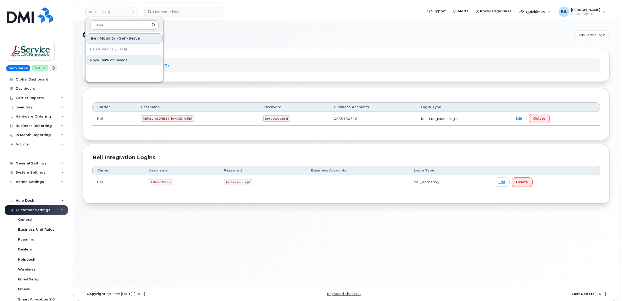
type input "roya"
click at [102, 58] on span "Royal Bank of Canada" at bounding box center [108, 60] width 37 height 5
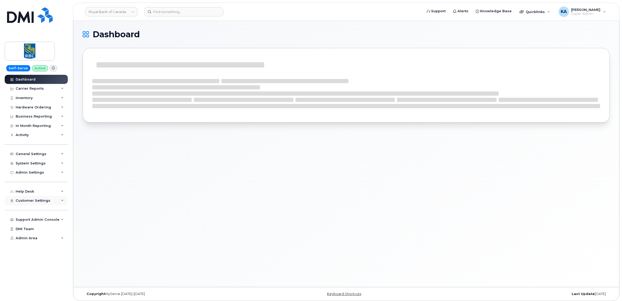
click at [33, 202] on span "Customer Settings" at bounding box center [33, 201] width 35 height 4
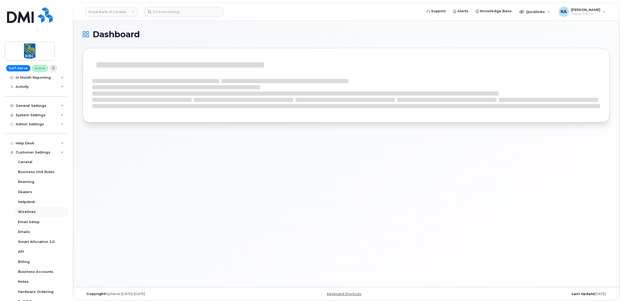
scroll to position [65, 0]
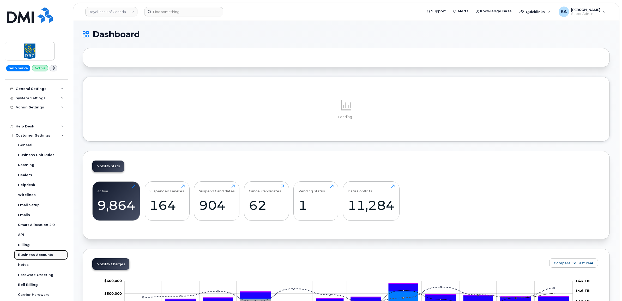
click at [24, 254] on div "Business Accounts" at bounding box center [35, 255] width 35 height 5
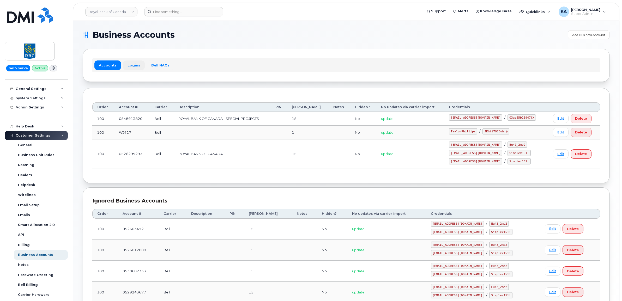
click at [129, 65] on link "Logins" at bounding box center [134, 64] width 22 height 9
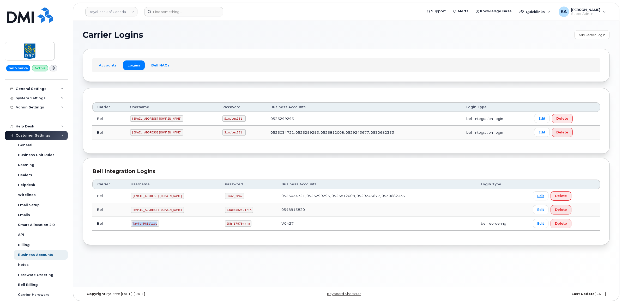
drag, startPoint x: 132, startPoint y: 223, endPoint x: 157, endPoint y: 225, distance: 25.4
click at [157, 225] on td "TaylorPhillips" at bounding box center [173, 224] width 94 height 14
drag, startPoint x: 157, startPoint y: 225, endPoint x: 148, endPoint y: 225, distance: 9.4
copy code "TaylorPhillips"
drag, startPoint x: 209, startPoint y: 224, endPoint x: 234, endPoint y: 228, distance: 24.9
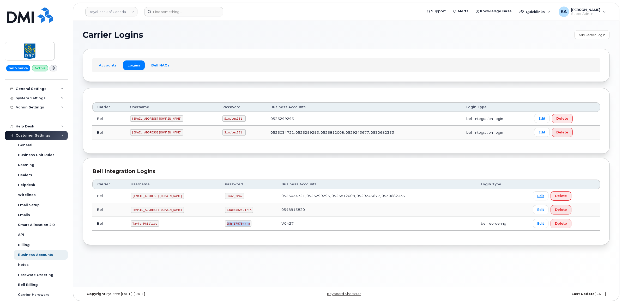
click at [234, 228] on td "JKhfi7978whj@" at bounding box center [248, 224] width 57 height 14
drag, startPoint x: 234, startPoint y: 228, endPoint x: 226, endPoint y: 226, distance: 7.8
copy code "JKhfi7978whj@"
drag, startPoint x: 131, startPoint y: 225, endPoint x: 155, endPoint y: 229, distance: 24.0
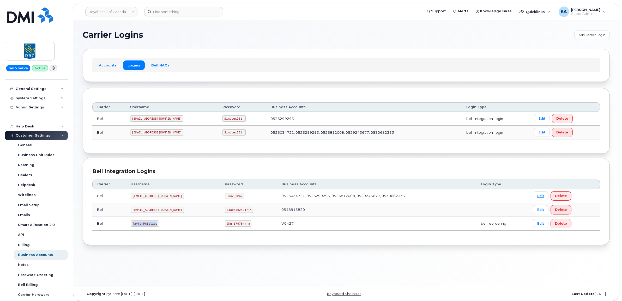
click at [155, 229] on td "TaylorPhillips" at bounding box center [173, 224] width 94 height 14
drag, startPoint x: 155, startPoint y: 229, endPoint x: 150, endPoint y: 225, distance: 5.9
copy code "TaylorPhillips"
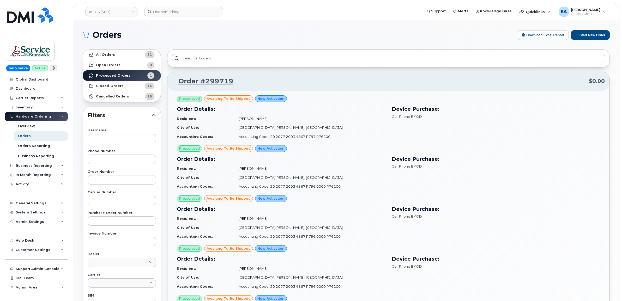
scroll to position [27, 0]
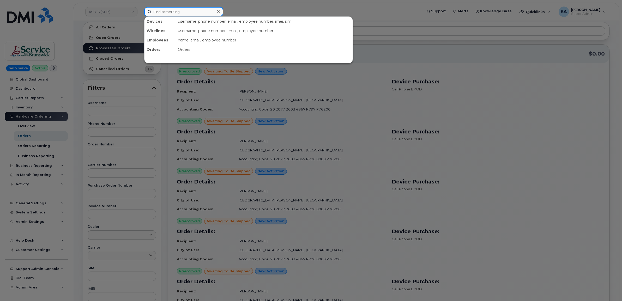
paste input "5142589080"
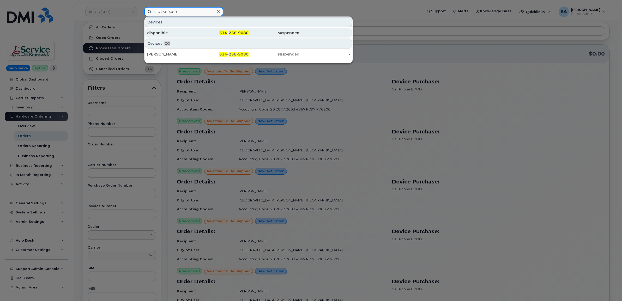
type input "5142589080"
click at [169, 35] on div "disponible" at bounding box center [172, 32] width 51 height 5
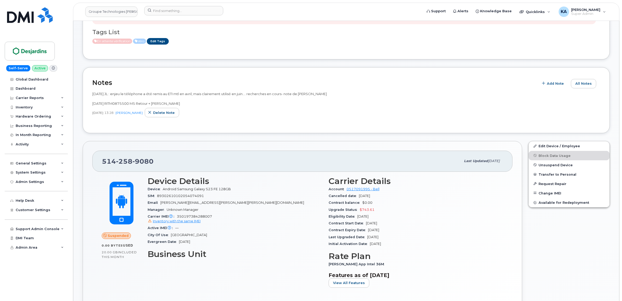
scroll to position [98, 0]
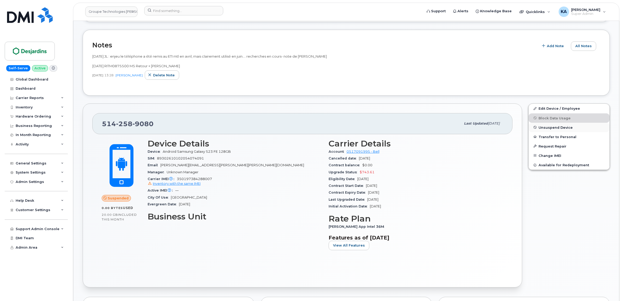
click at [545, 127] on span "Unsuspend Device" at bounding box center [555, 127] width 34 height 4
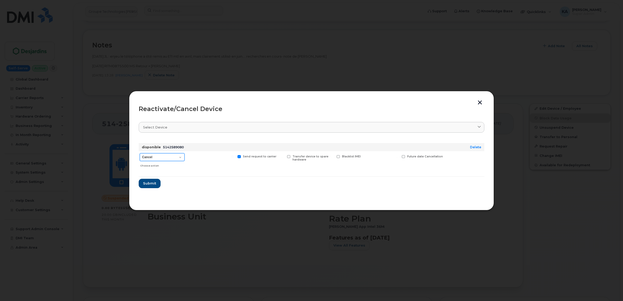
click at [180, 160] on select "Cancel Suspend - Extend Suspension Reactivate" at bounding box center [162, 157] width 45 height 8
select select "[object Object]"
click at [140, 153] on select "Cancel Suspend - Extend Suspension Reactivate" at bounding box center [162, 157] width 45 height 8
click at [152, 181] on span "Submit" at bounding box center [149, 183] width 13 height 5
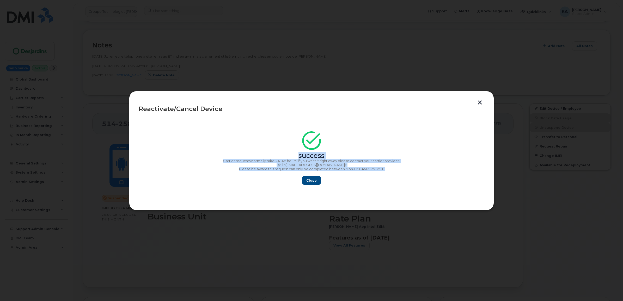
drag, startPoint x: 296, startPoint y: 156, endPoint x: 382, endPoint y: 173, distance: 87.4
click at [382, 173] on div "success Carrier requests normally take 24–48 hours, if you want it right away p…" at bounding box center [312, 159] width 346 height 51
copy div "success Carrier requests normally take 24–48 hours, if you want it right away p…"
click at [309, 181] on span "Close" at bounding box center [311, 180] width 10 height 5
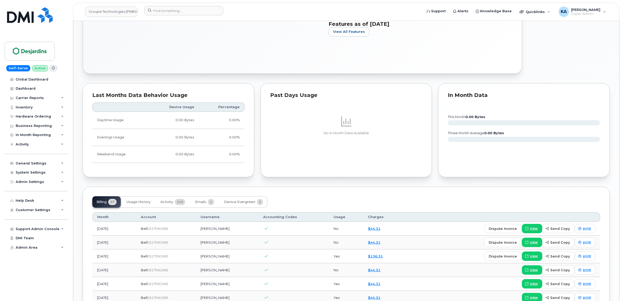
scroll to position [326, 0]
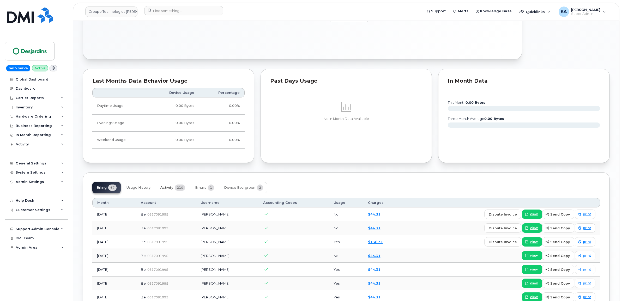
click at [169, 187] on span "Activity" at bounding box center [166, 188] width 13 height 4
click at [204, 188] on span "Emails" at bounding box center [200, 188] width 11 height 4
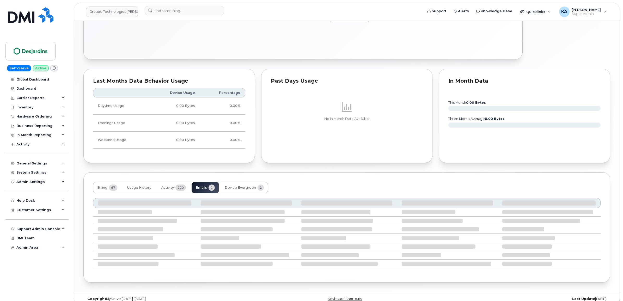
scroll to position [293, 0]
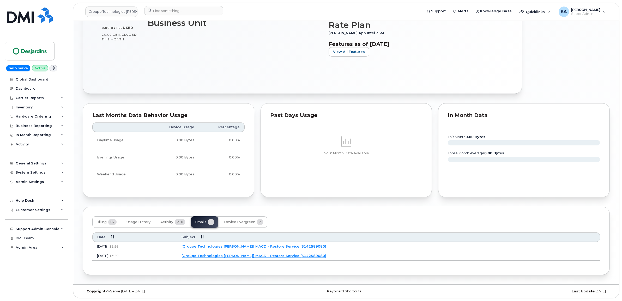
click at [254, 245] on link "[Groupe Technologies [PERSON_NAME]] MACD - Restore Service (5142589080)" at bounding box center [253, 246] width 145 height 4
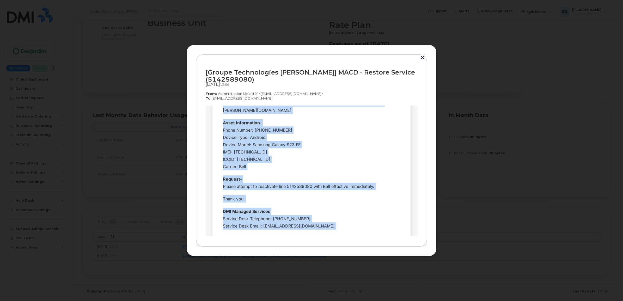
scroll to position [107, 0]
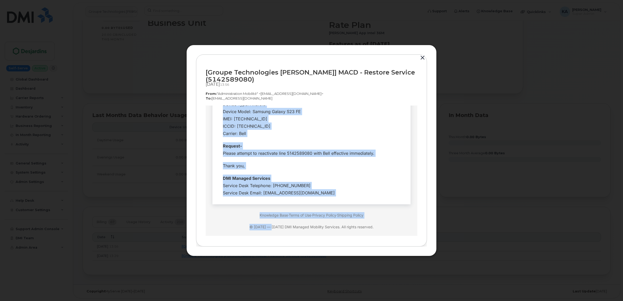
drag, startPoint x: 219, startPoint y: 141, endPoint x: 325, endPoint y: 187, distance: 115.0
click at [325, 187] on tbody "Hi Team, Employee Details- Company Name: Groupe Technologies [PERSON_NAME] Requ…" at bounding box center [311, 114] width 190 height 170
drag, startPoint x: 325, startPoint y: 187, endPoint x: 288, endPoint y: 181, distance: 36.9
copy tbody "Hi Team, Employee Details- Company Name: Groupe Technologies [PERSON_NAME] Requ…"
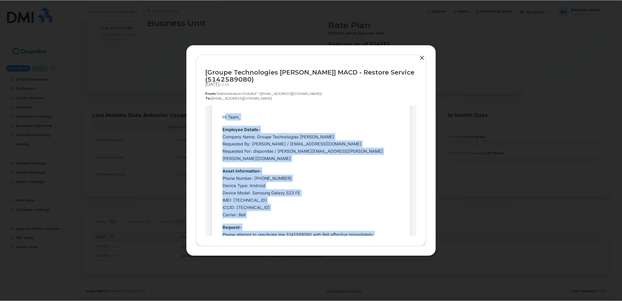
scroll to position [9, 0]
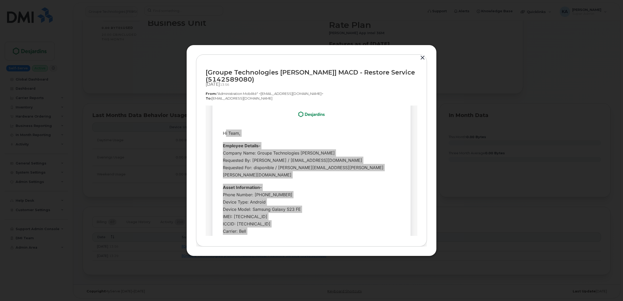
click at [422, 56] on button "button" at bounding box center [423, 57] width 8 height 7
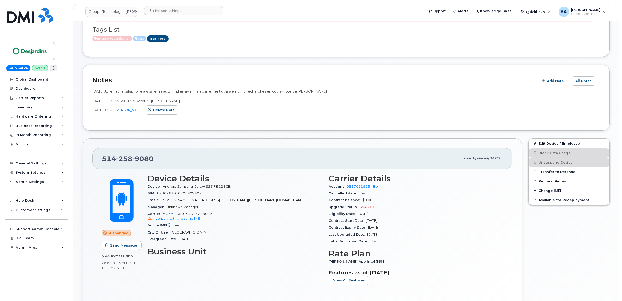
scroll to position [65, 0]
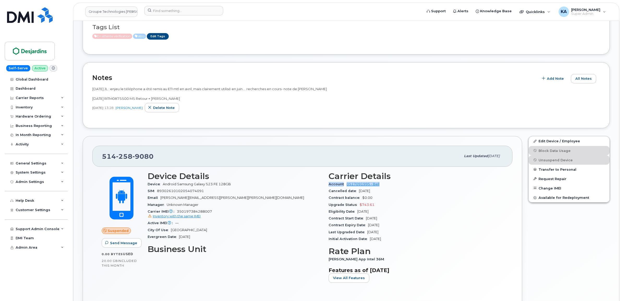
drag, startPoint x: 326, startPoint y: 184, endPoint x: 380, endPoint y: 185, distance: 53.7
click at [380, 185] on div "Carrier Details Account 0517091995 - Bell Cancelled date [DATE] Contract balanc…" at bounding box center [415, 229] width 181 height 122
drag, startPoint x: 379, startPoint y: 185, endPoint x: 372, endPoint y: 184, distance: 7.7
copy div "Account 0517091995 - Bell"
